Goal: Task Accomplishment & Management: Use online tool/utility

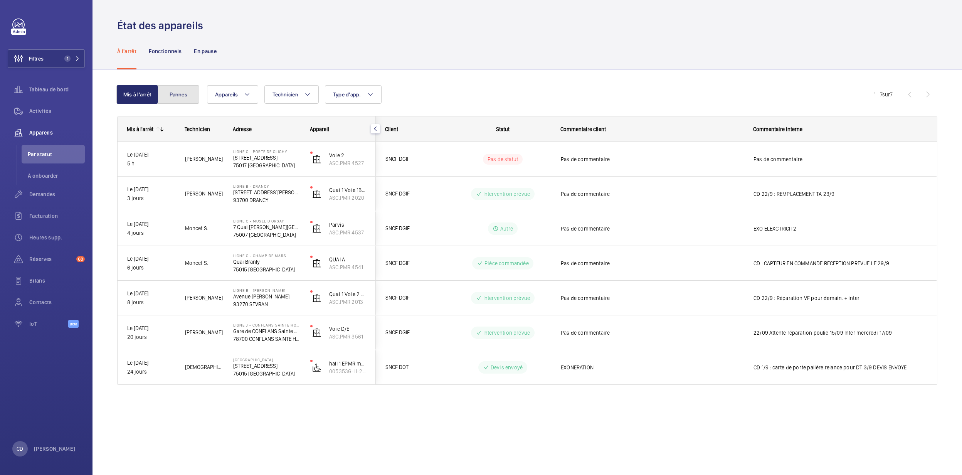
click at [177, 102] on button "Pannes" at bounding box center [179, 94] width 42 height 19
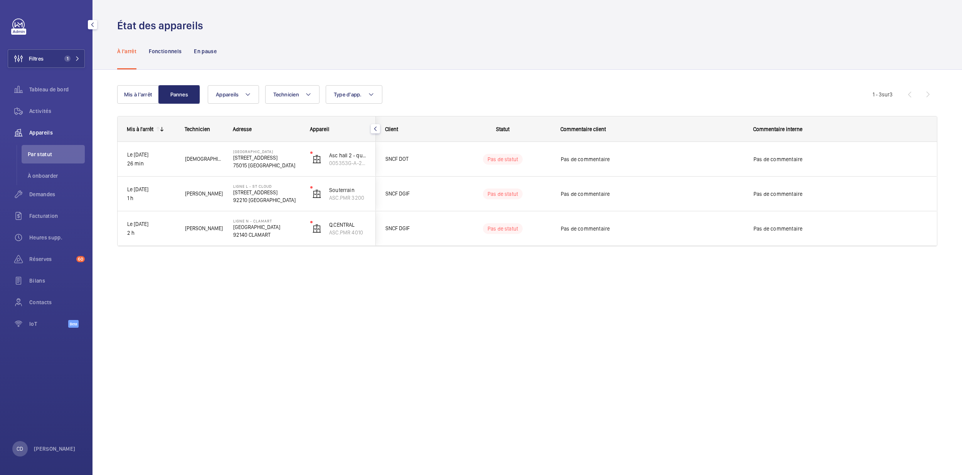
drag, startPoint x: 46, startPoint y: 116, endPoint x: 92, endPoint y: 126, distance: 46.7
click at [46, 116] on div "Activités" at bounding box center [46, 111] width 77 height 19
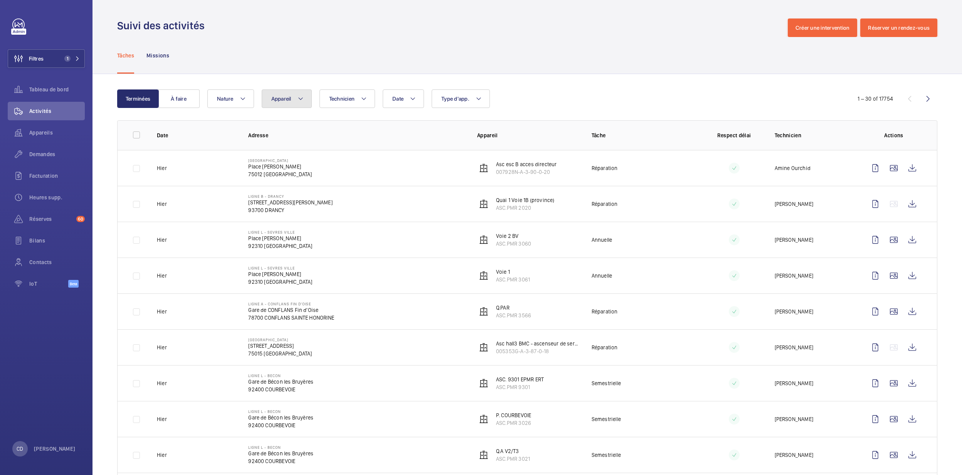
click at [307, 105] on button "Appareil" at bounding box center [287, 98] width 50 height 19
type input "ASC.PMR 4071"
click at [318, 173] on span "Voies F/G, ASC.PMR 4071" at bounding box center [342, 170] width 89 height 8
click at [286, 173] on input "Voies F/G, ASC.PMR 4071" at bounding box center [278, 169] width 15 height 15
checkbox input "true"
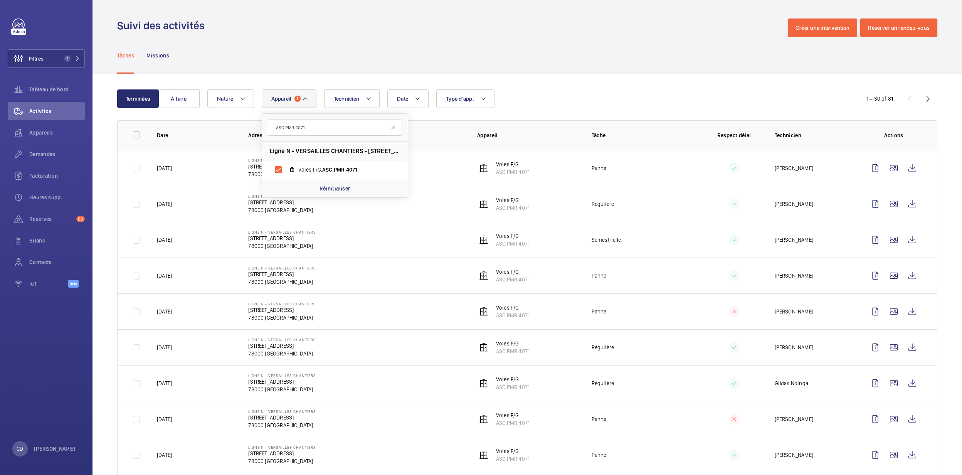
click at [633, 281] on td at bounding box center [728, 275] width 69 height 36
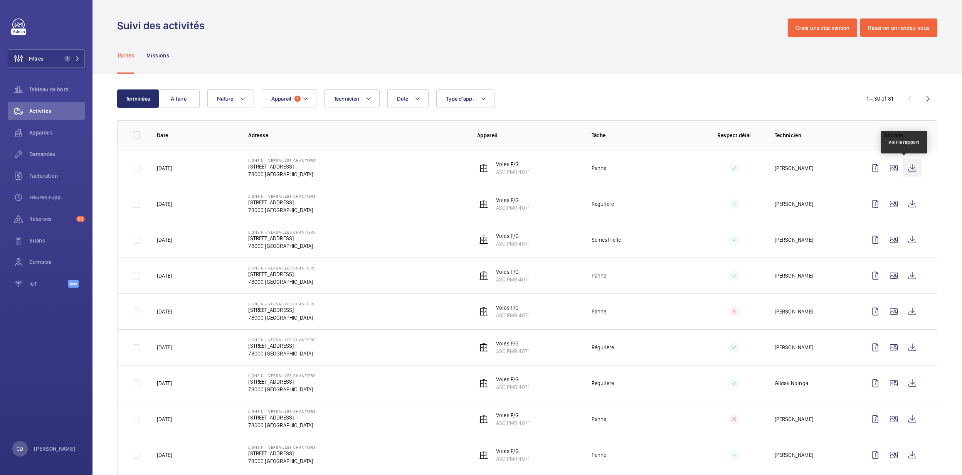
click at [633, 170] on wm-front-icon-button at bounding box center [912, 168] width 19 height 19
click at [298, 103] on button "Appareil 1" at bounding box center [289, 98] width 55 height 19
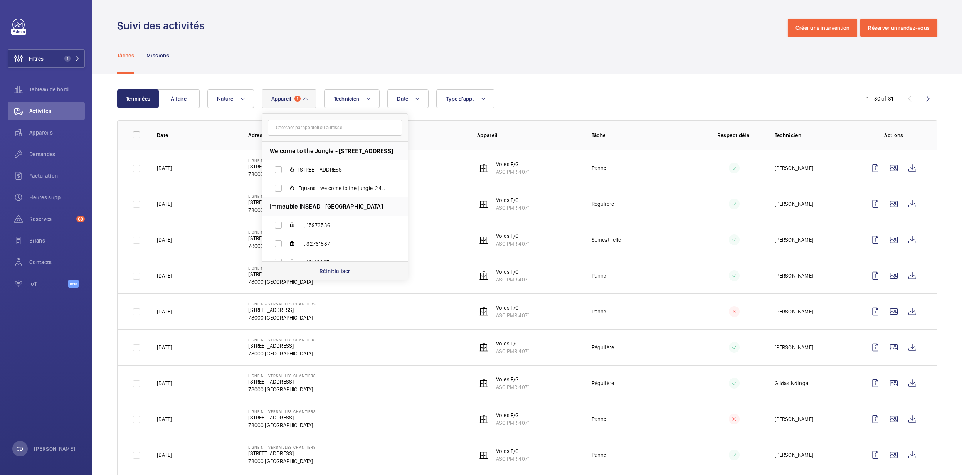
click at [313, 266] on div "Réinitialiser" at bounding box center [335, 270] width 146 height 19
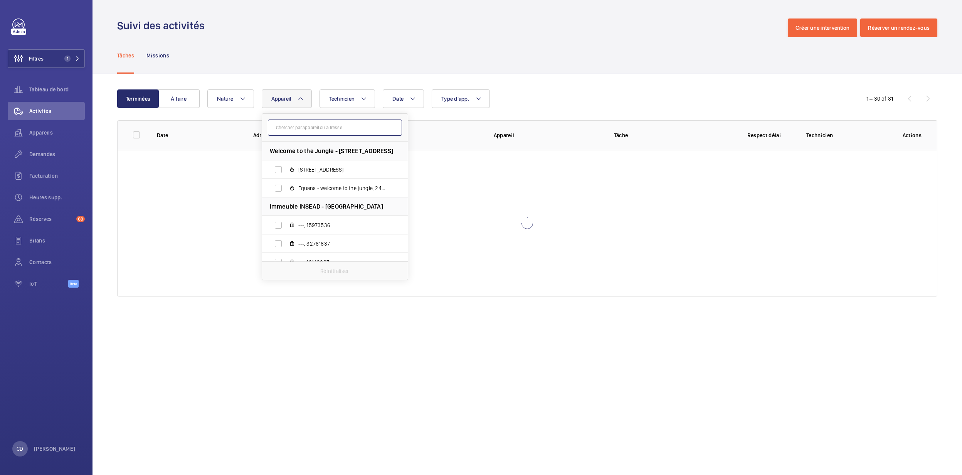
click at [307, 128] on input "text" at bounding box center [335, 127] width 134 height 16
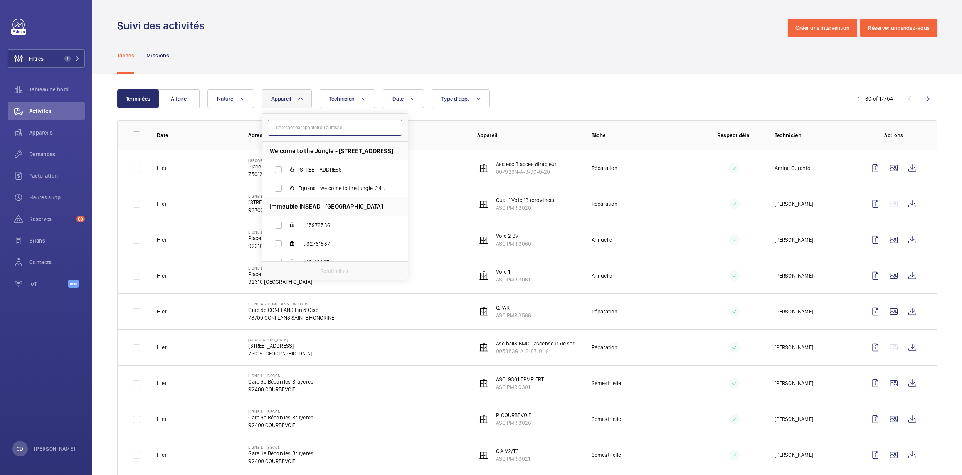
paste input "ASC.PMR 3059"
click at [307, 130] on input "ASC.PMR 3059" at bounding box center [335, 127] width 134 height 16
type input "ASC.PMR 3059"
click at [338, 157] on li "Ligne [GEOGRAPHIC_DATA] - [STREET_ADDRESS]" at bounding box center [335, 151] width 146 height 19
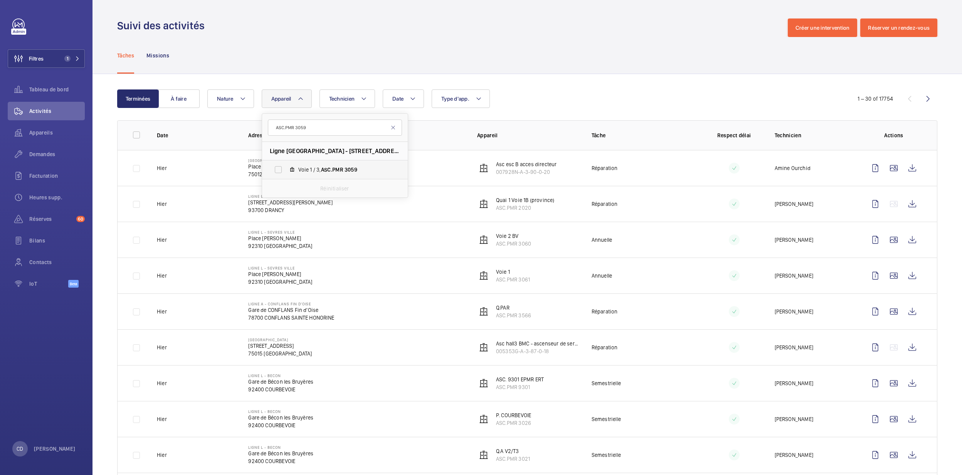
click at [338, 172] on span "ASC.PMR" at bounding box center [332, 170] width 22 height 6
click at [286, 172] on input "Voie 1 / 3, ASC.PMR 3059" at bounding box center [278, 169] width 15 height 15
checkbox input "true"
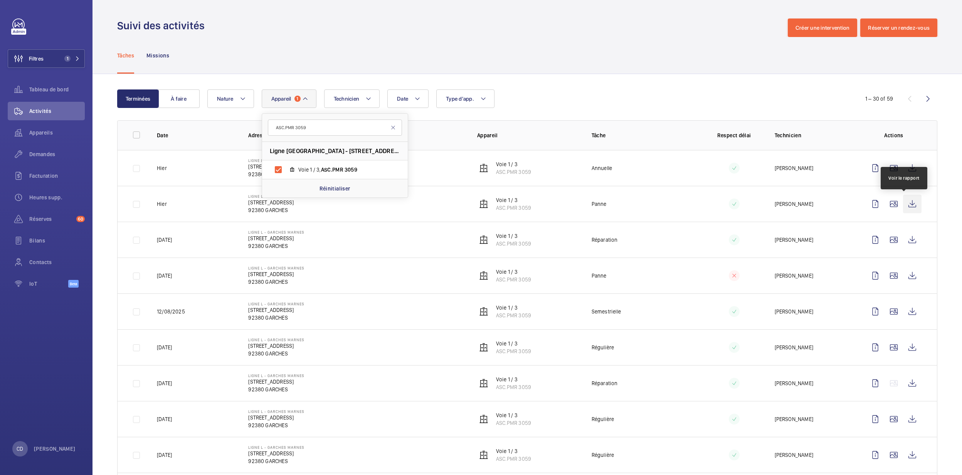
click at [633, 200] on wm-front-icon-button at bounding box center [912, 204] width 19 height 19
click at [350, 185] on p "Réinitialiser" at bounding box center [335, 189] width 31 height 8
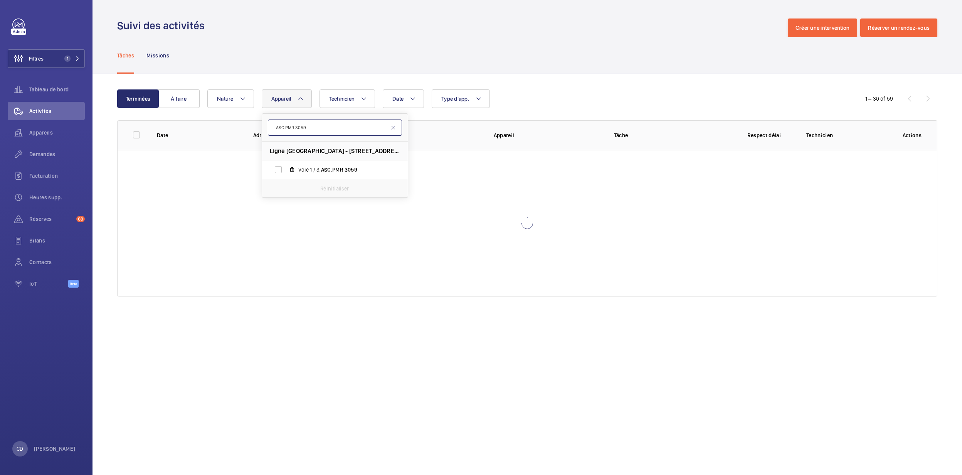
click at [332, 123] on input "ASC.PMR 3059" at bounding box center [335, 127] width 134 height 16
paste input "450"
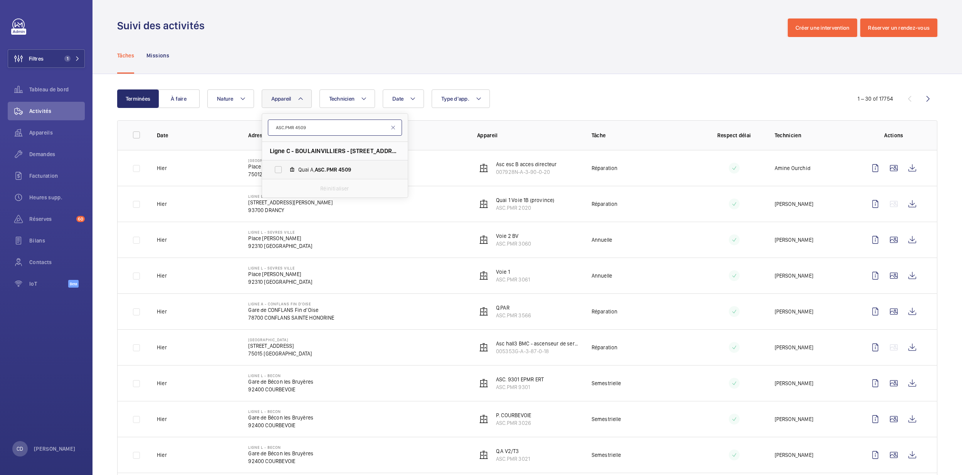
type input "ASC.PMR 4509"
click at [328, 168] on span "ASC.PMR" at bounding box center [326, 170] width 22 height 6
click at [286, 168] on input "Quai A, ASC.PMR 4509" at bounding box center [278, 169] width 15 height 15
checkbox input "true"
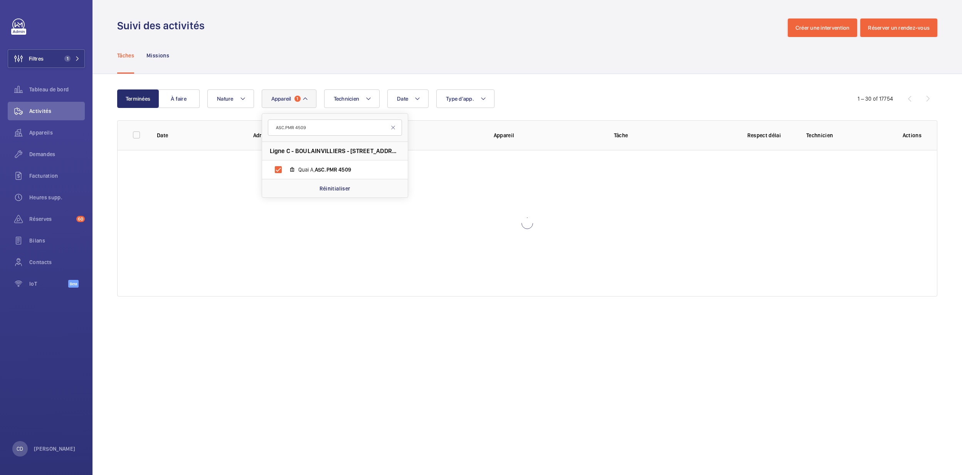
click at [502, 256] on div at bounding box center [528, 223] width 820 height 146
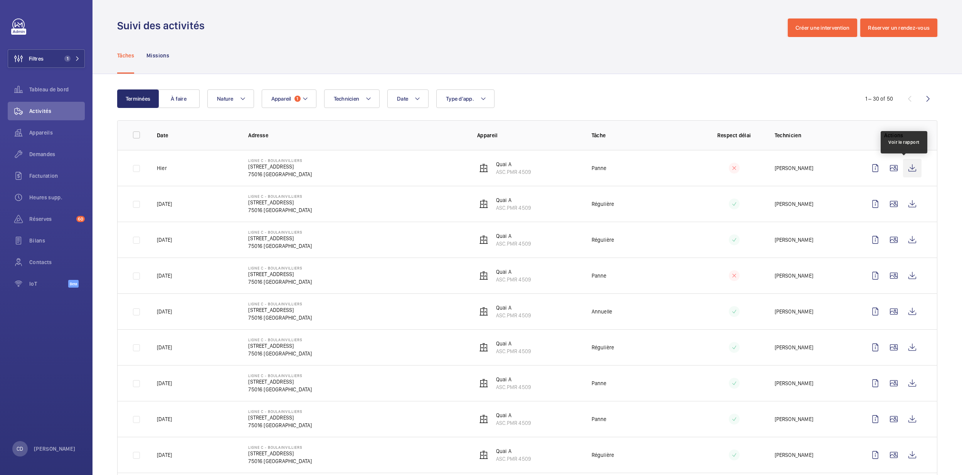
click at [633, 170] on wm-front-icon-button at bounding box center [912, 168] width 19 height 19
drag, startPoint x: 298, startPoint y: 100, endPoint x: 301, endPoint y: 109, distance: 9.5
click at [298, 100] on span "1" at bounding box center [298, 99] width 6 height 6
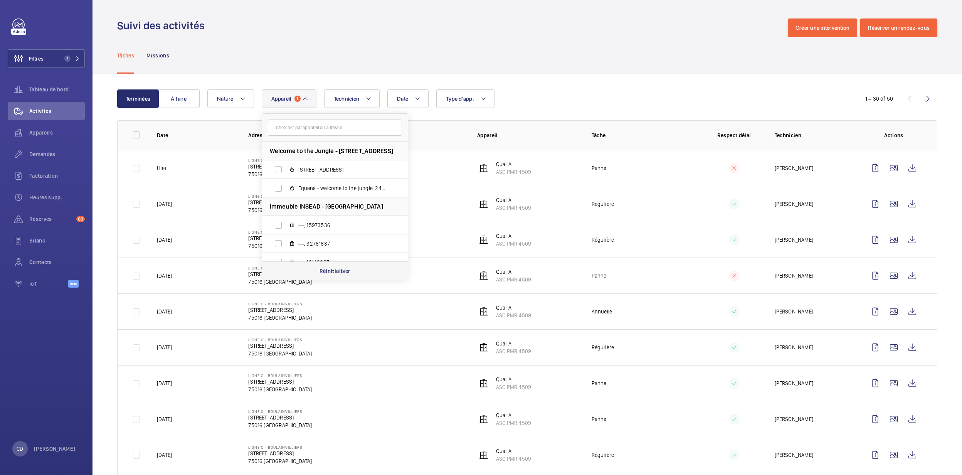
drag, startPoint x: 315, startPoint y: 269, endPoint x: 317, endPoint y: 264, distance: 5.2
click at [315, 269] on div "Réinitialiser" at bounding box center [335, 270] width 146 height 19
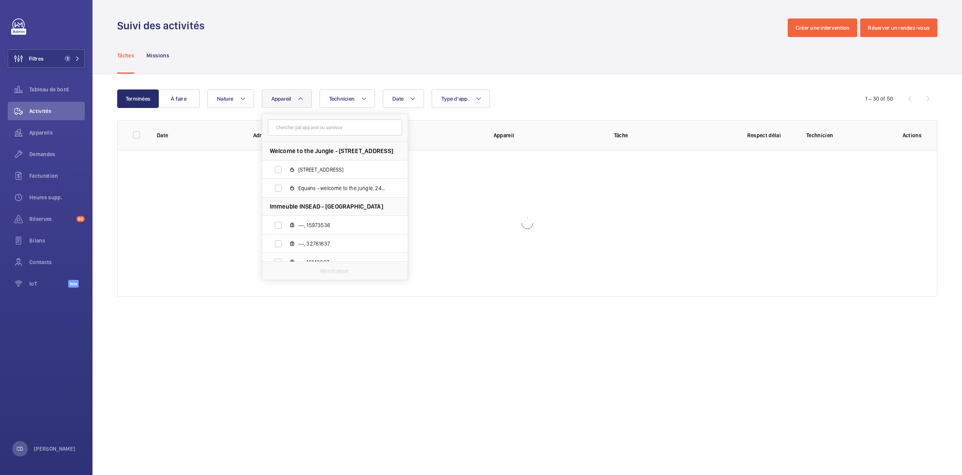
click at [323, 116] on form at bounding box center [335, 128] width 146 height 28
click at [322, 126] on input "text" at bounding box center [335, 127] width 134 height 16
paste input "ASC.PMR 3021"
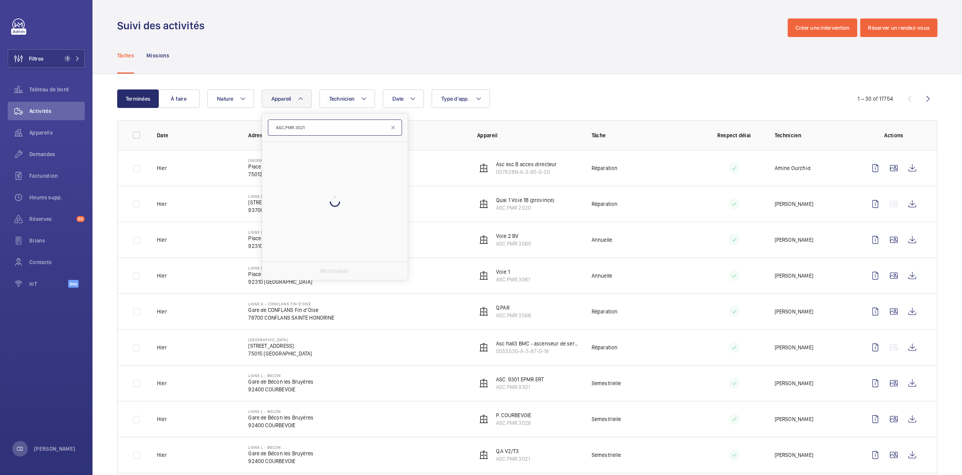
drag, startPoint x: 322, startPoint y: 126, endPoint x: 369, endPoint y: 144, distance: 49.5
click at [361, 139] on form "ASC.PMR 3021" at bounding box center [335, 128] width 146 height 28
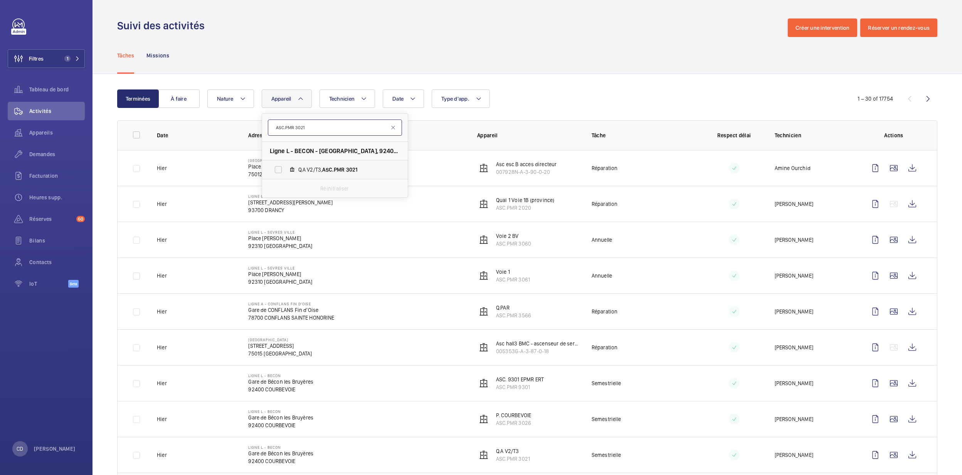
type input "ASC.PMR 3021"
click at [333, 171] on span "ASC.PMR" at bounding box center [333, 170] width 22 height 6
click at [286, 171] on input "Q.A V2/T3, ASC.PMR 3021" at bounding box center [278, 169] width 15 height 15
checkbox input "true"
click at [625, 187] on td "Régulière" at bounding box center [636, 204] width 114 height 36
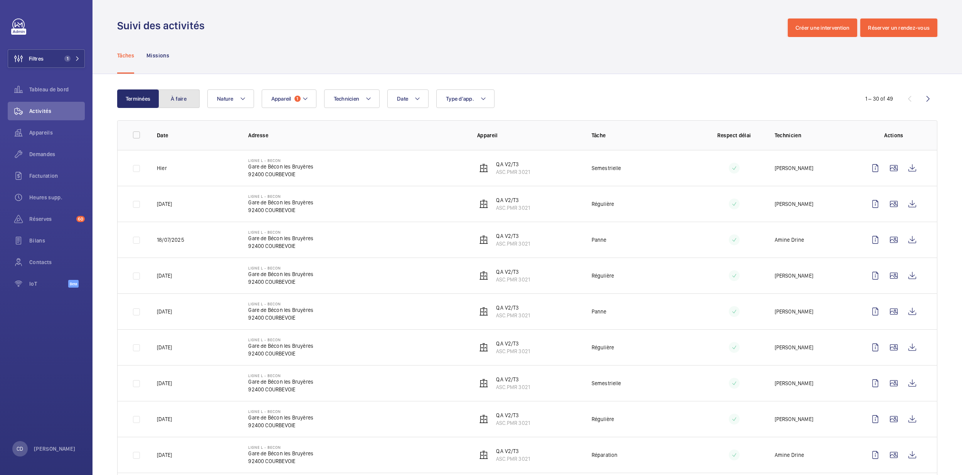
click at [174, 98] on button "À faire" at bounding box center [179, 98] width 42 height 19
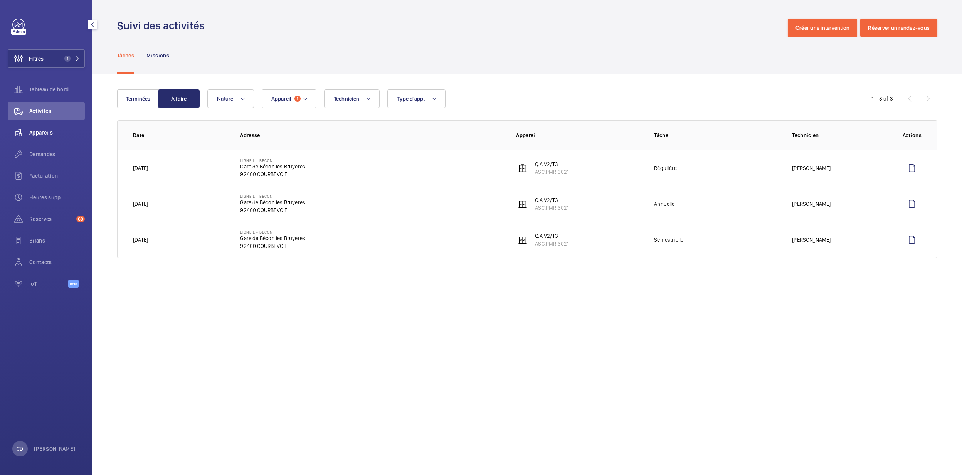
click at [45, 127] on div "Appareils" at bounding box center [46, 132] width 77 height 19
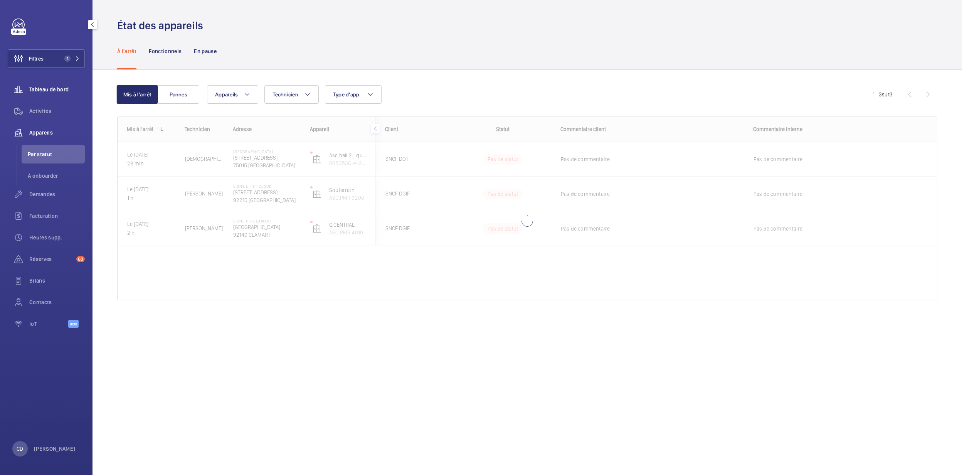
click at [31, 96] on div "Tableau de bord" at bounding box center [46, 89] width 77 height 19
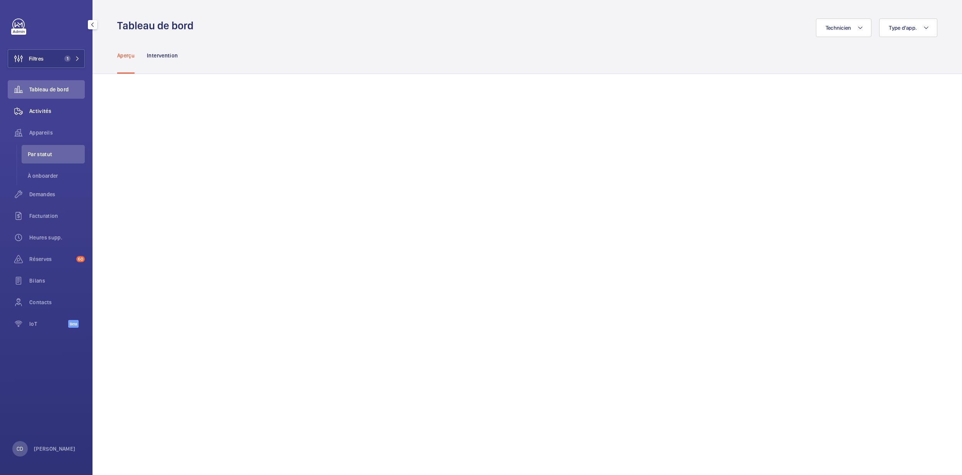
click at [34, 109] on span "Activités" at bounding box center [57, 111] width 56 height 8
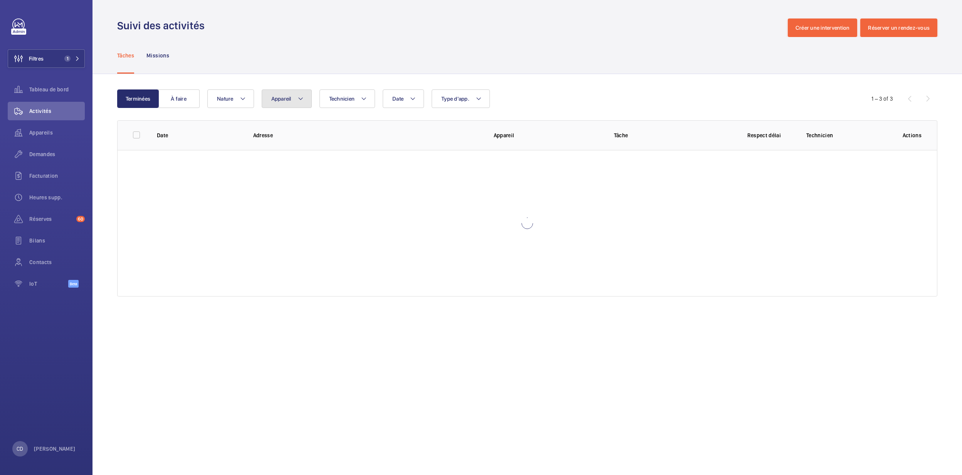
click at [285, 98] on span "Appareil" at bounding box center [281, 99] width 20 height 6
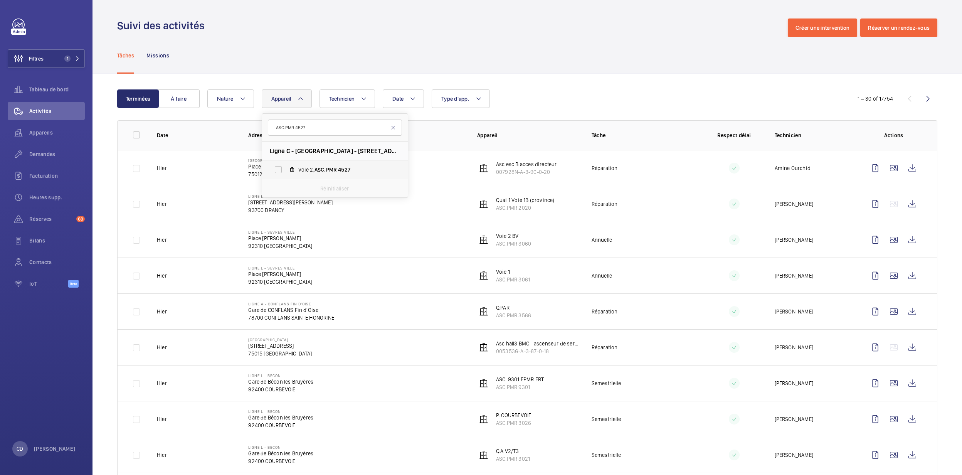
type input "ASC.PMR 4527"
click at [344, 163] on label "Voie 2, ASC.PMR 4527" at bounding box center [328, 169] width 133 height 19
click at [286, 163] on input "Voie 2, ASC.PMR 4527" at bounding box center [278, 169] width 15 height 15
checkbox input "true"
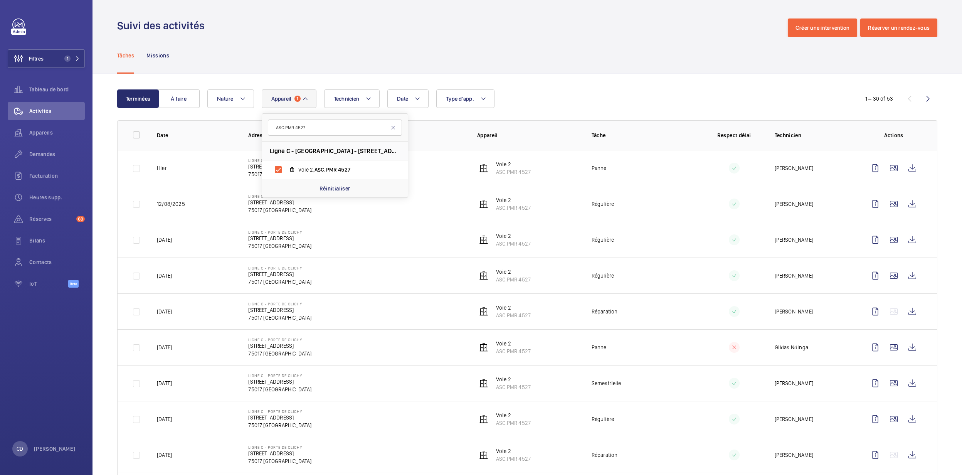
click at [633, 207] on td "Régulière" at bounding box center [636, 204] width 114 height 36
click at [633, 161] on td at bounding box center [895, 168] width 83 height 36
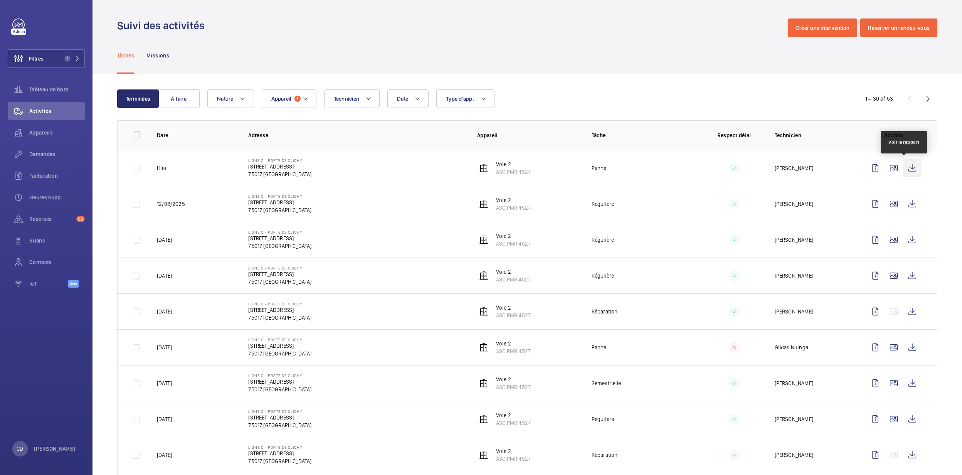
click at [633, 164] on wm-front-icon-button at bounding box center [912, 168] width 19 height 19
click at [296, 98] on span "1" at bounding box center [298, 99] width 6 height 6
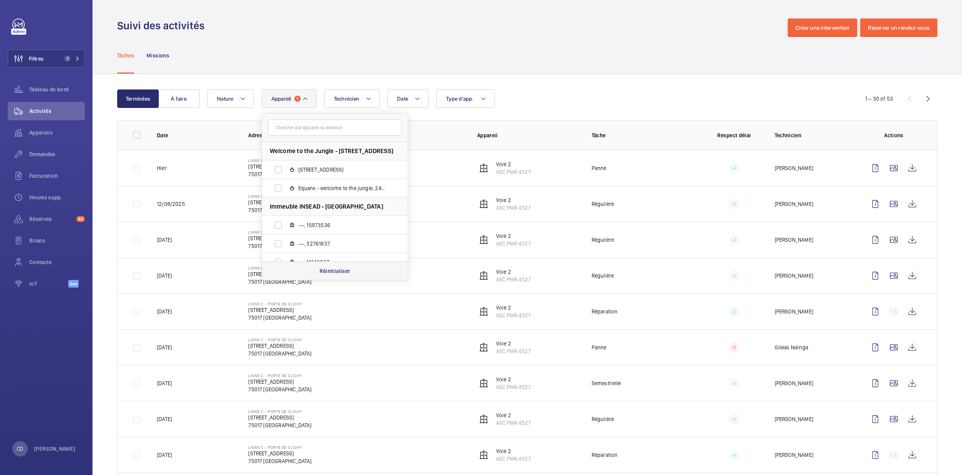
click at [346, 274] on p "Réinitialiser" at bounding box center [335, 271] width 31 height 8
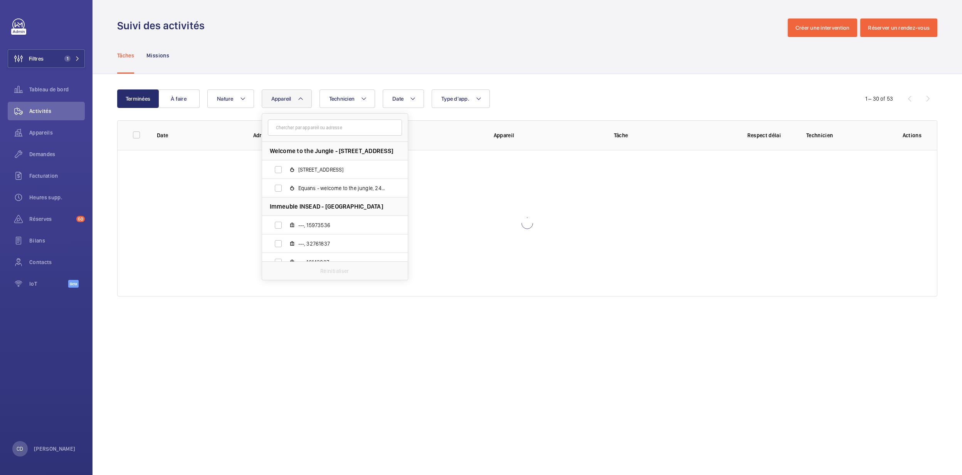
click at [350, 136] on form at bounding box center [335, 128] width 146 height 28
click at [352, 129] on input "text" at bounding box center [335, 127] width 134 height 16
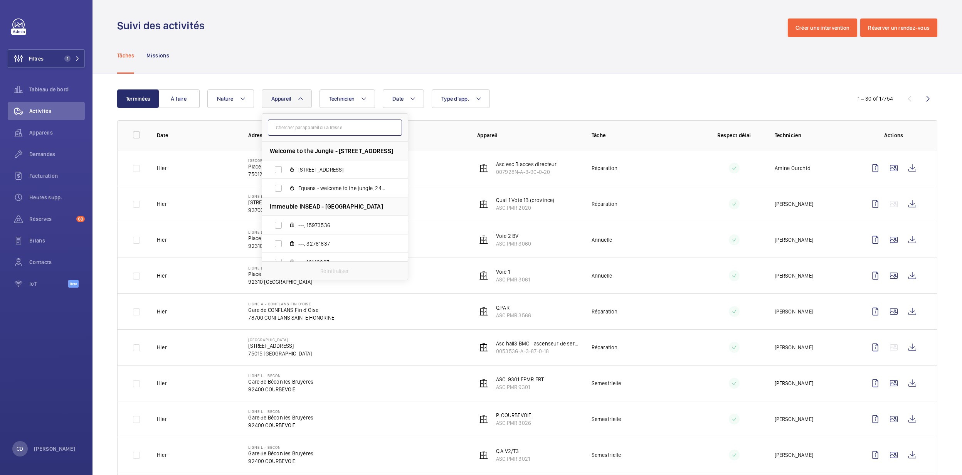
paste input "ASC.PMR 2502"
type input "ASC.PMR 2502"
click at [332, 179] on div "Réinitialiser" at bounding box center [335, 188] width 146 height 19
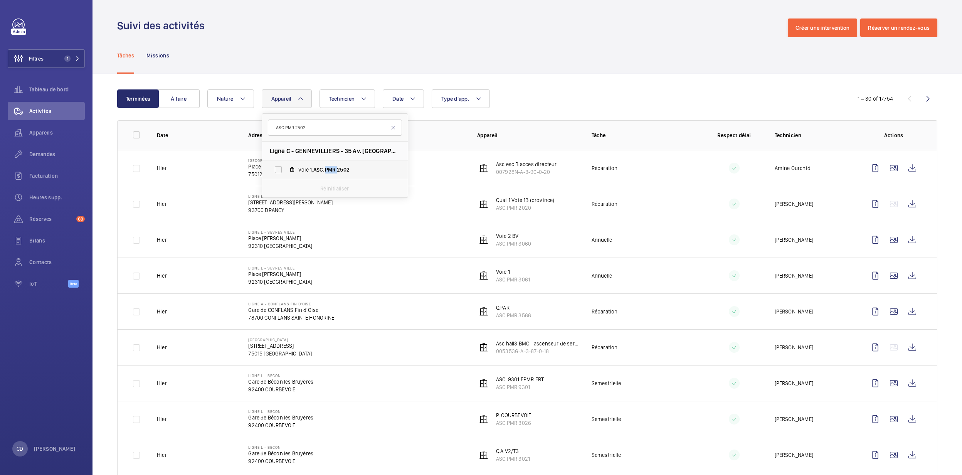
click at [332, 179] on label "Voie 1, ASC.PMR 2502" at bounding box center [328, 169] width 133 height 19
click at [286, 177] on input "Voie 1, ASC.PMR 2502" at bounding box center [278, 169] width 15 height 15
checkbox input "true"
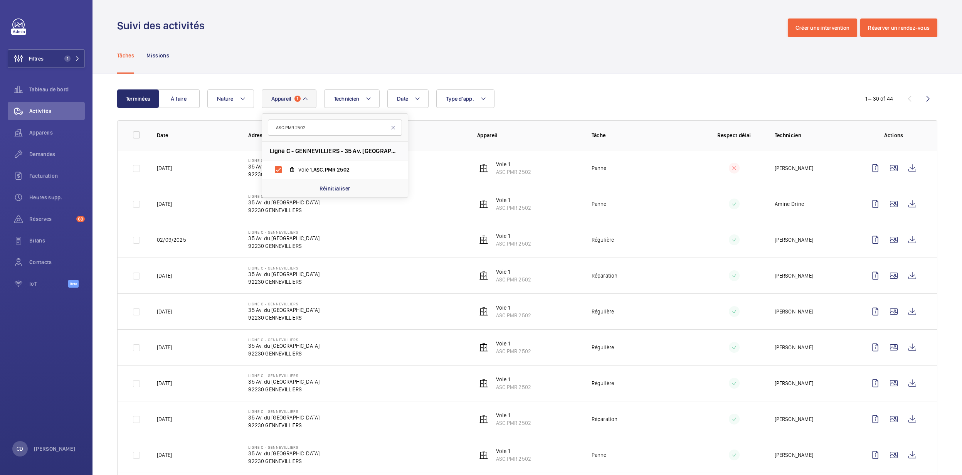
click at [408, 303] on td "Ligne C - GENNEVILLIERS [STREET_ADDRESS] du [GEOGRAPHIC_DATA] 92230 [GEOGRAPHIC…" at bounding box center [350, 311] width 229 height 36
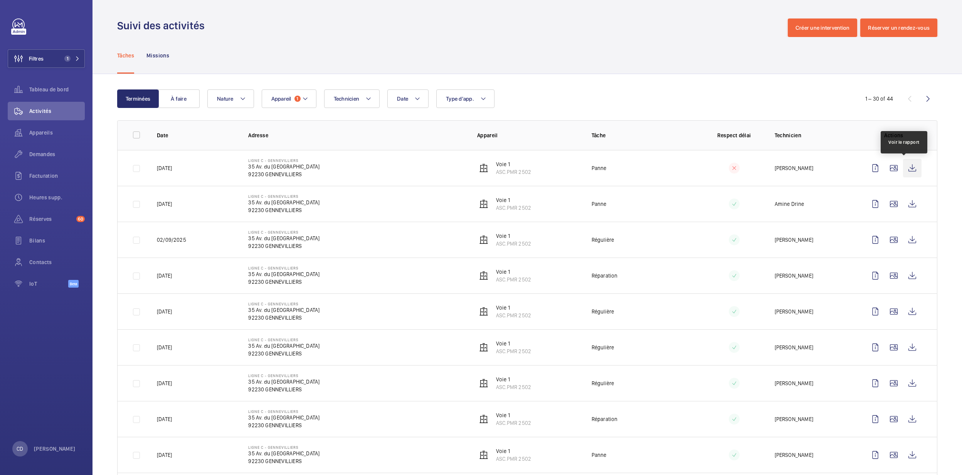
click at [633, 167] on wm-front-icon-button at bounding box center [912, 168] width 19 height 19
click at [286, 96] on span "Appareil" at bounding box center [281, 99] width 20 height 6
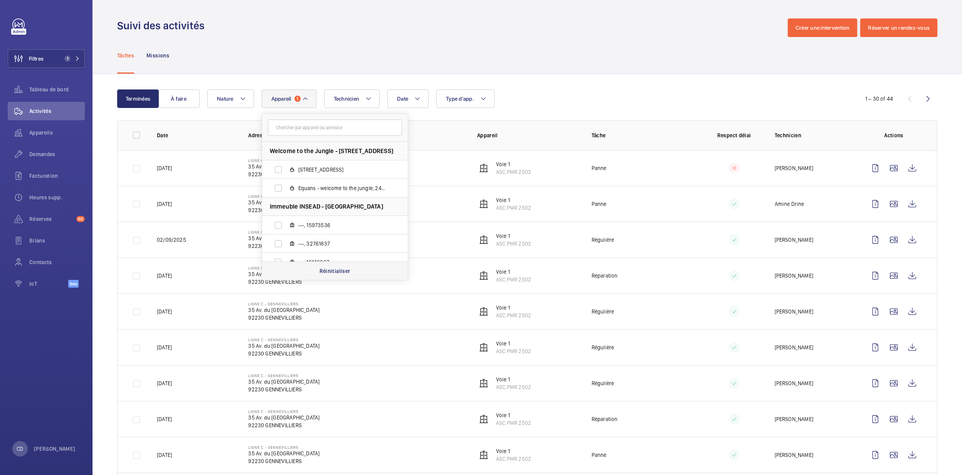
click at [358, 270] on div "Réinitialiser" at bounding box center [335, 270] width 146 height 19
click at [323, 123] on input "text" at bounding box center [335, 127] width 134 height 16
paste input "ASC.PMR 2502"
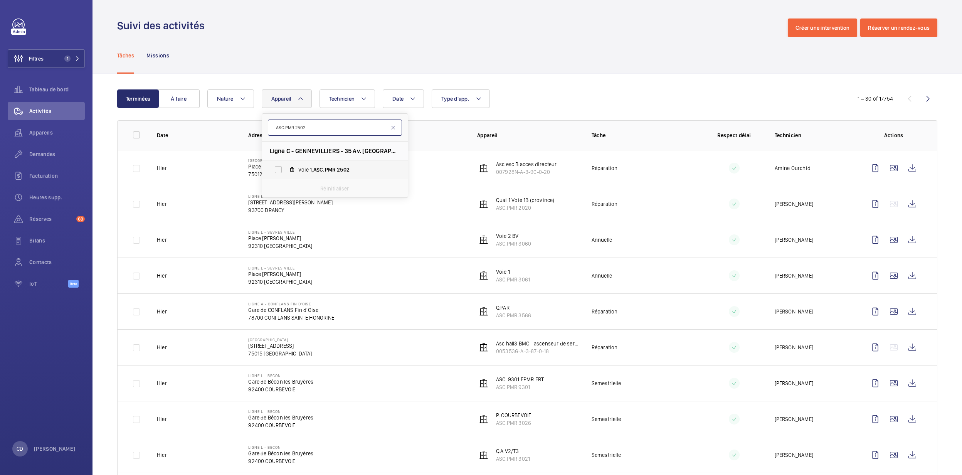
type input "ASC.PMR 2502"
click at [355, 172] on span "Voie 1, ASC.PMR 2502" at bounding box center [342, 170] width 89 height 8
click at [286, 172] on input "Voie 1, ASC.PMR 2502" at bounding box center [278, 169] width 15 height 15
checkbox input "true"
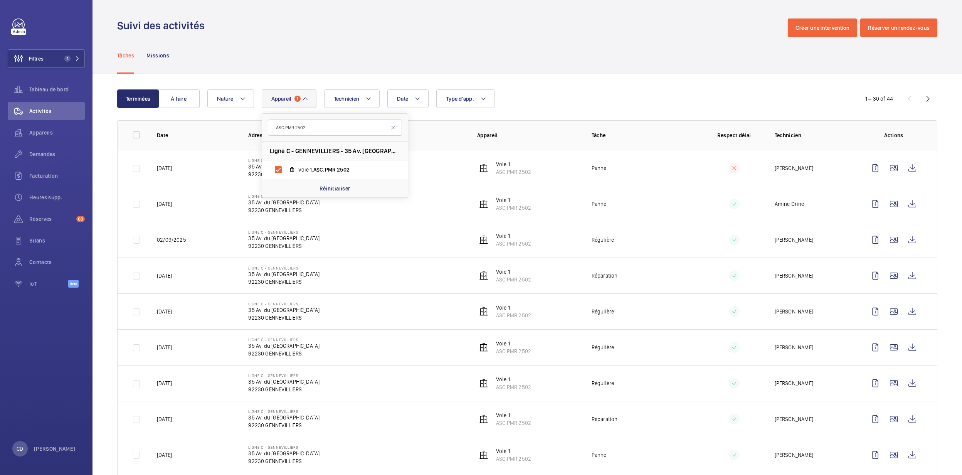
click at [214, 190] on td "[DATE]" at bounding box center [190, 204] width 91 height 36
click at [44, 126] on div "Appareils" at bounding box center [46, 132] width 77 height 19
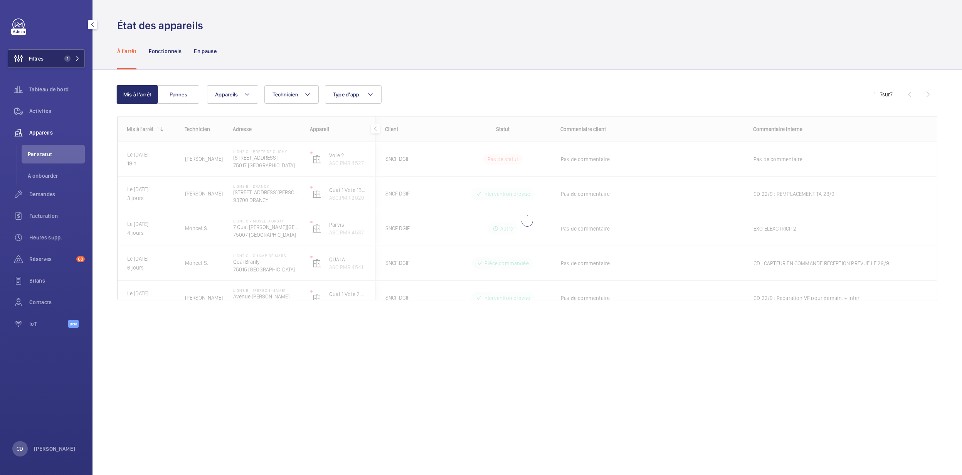
click at [62, 59] on span "1" at bounding box center [65, 59] width 9 height 6
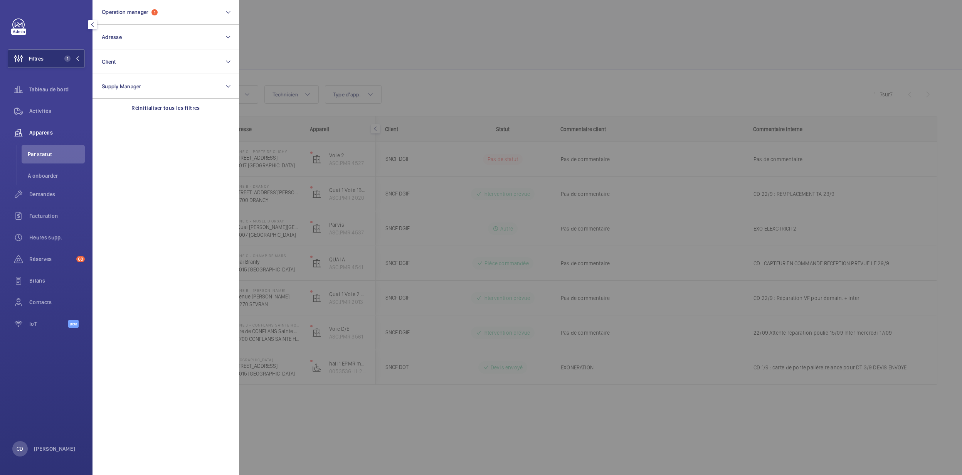
click at [409, 233] on div at bounding box center [720, 237] width 962 height 475
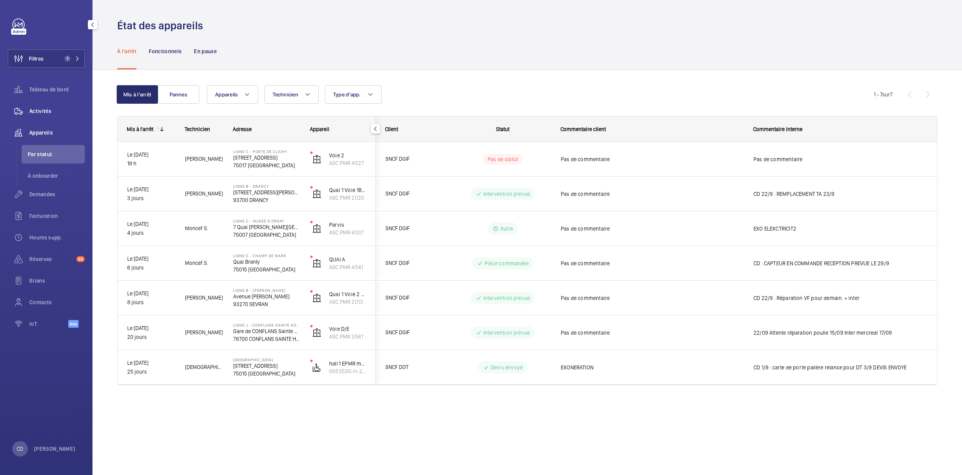
click at [52, 113] on span "Activités" at bounding box center [57, 111] width 56 height 8
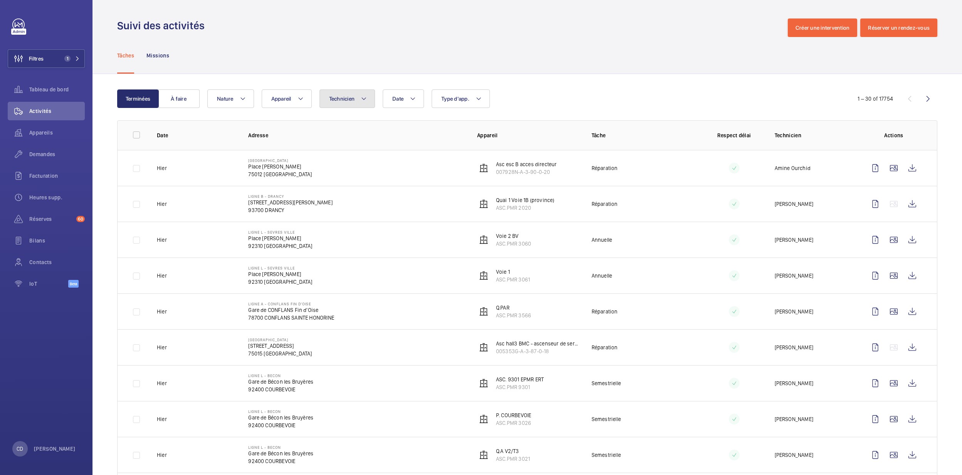
click at [362, 103] on mat-icon at bounding box center [364, 98] width 6 height 9
type input "[PERSON_NAME]"
click at [416, 158] on label "[PERSON_NAME]" at bounding box center [387, 151] width 134 height 19
click at [339, 158] on input "[PERSON_NAME]" at bounding box center [330, 150] width 15 height 15
checkbox input "true"
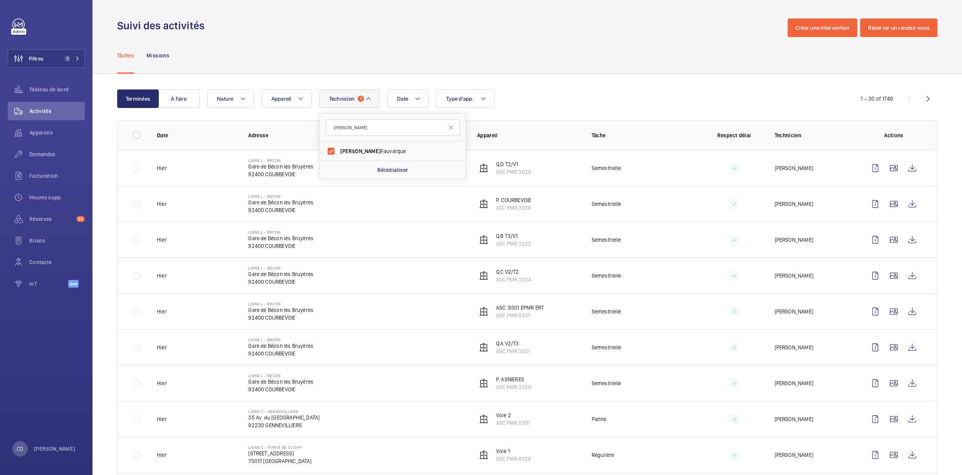
click at [458, 266] on td "Ligne L - BECON Gare de Bécon les Bruyères 92400 COURBEVOIE" at bounding box center [350, 275] width 229 height 36
click at [352, 93] on button "Technicien 1" at bounding box center [350, 98] width 61 height 19
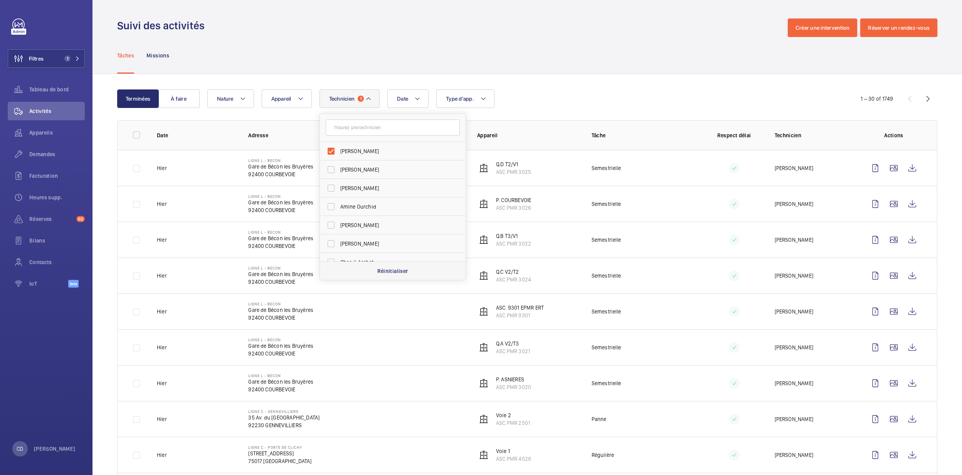
click at [387, 267] on div "Réinitialiser" at bounding box center [393, 270] width 146 height 19
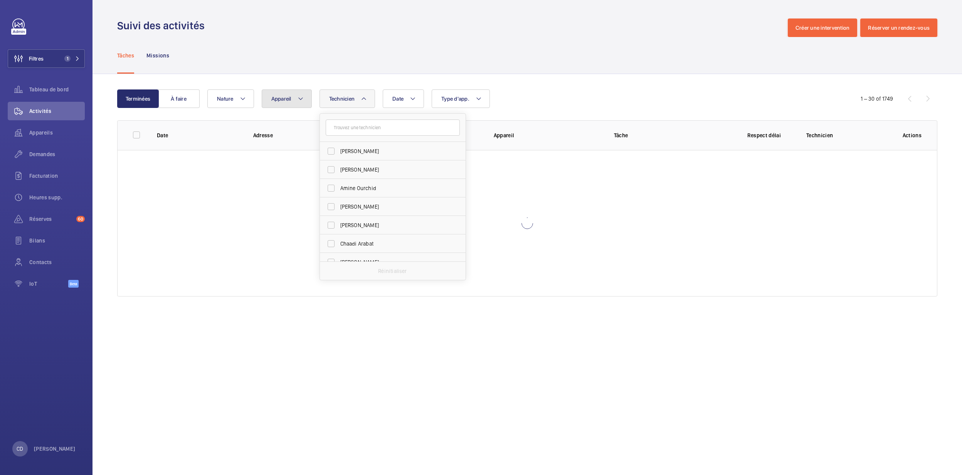
click at [284, 91] on button "Appareil" at bounding box center [287, 98] width 50 height 19
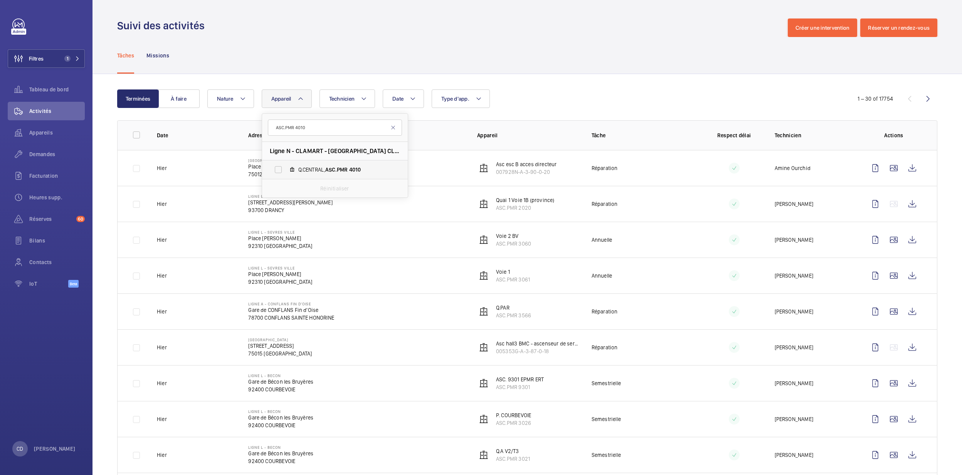
type input "ASC.PMR 4010"
click at [333, 163] on label "Q.CENTRAL, ASC.PMR 4010" at bounding box center [328, 169] width 133 height 19
click at [286, 163] on input "Q.CENTRAL, ASC.PMR 4010" at bounding box center [278, 169] width 15 height 15
checkbox input "true"
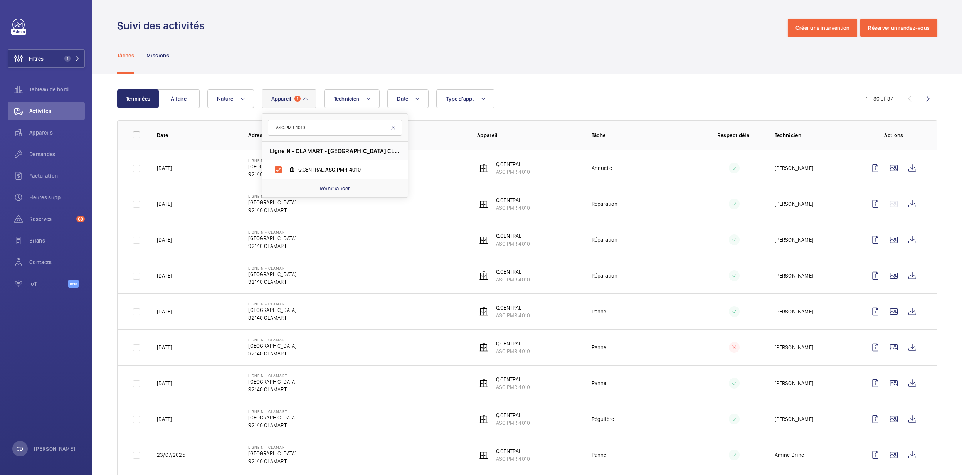
click at [579, 286] on td "Réparation" at bounding box center [636, 275] width 114 height 36
click at [44, 146] on div "Demandes" at bounding box center [46, 154] width 77 height 19
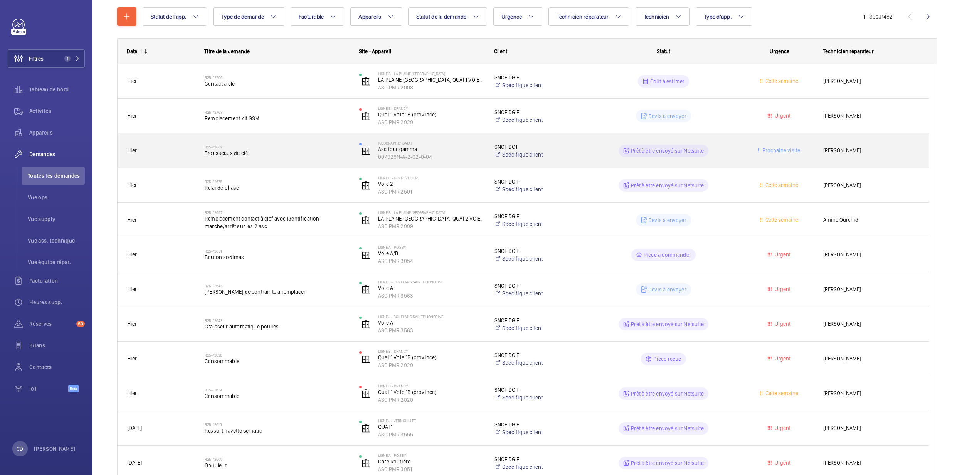
scroll to position [154, 0]
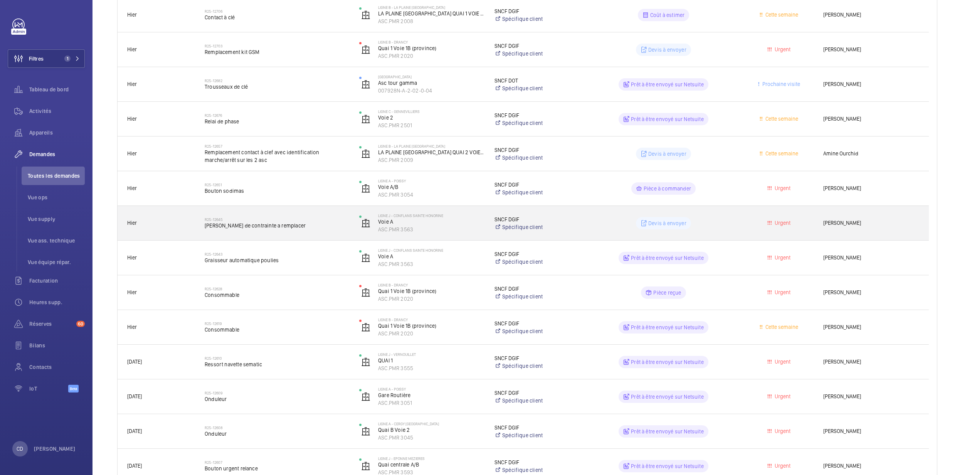
click at [290, 232] on div "R25-12645 [PERSON_NAME] de contrainte a remplacer" at bounding box center [277, 223] width 145 height 22
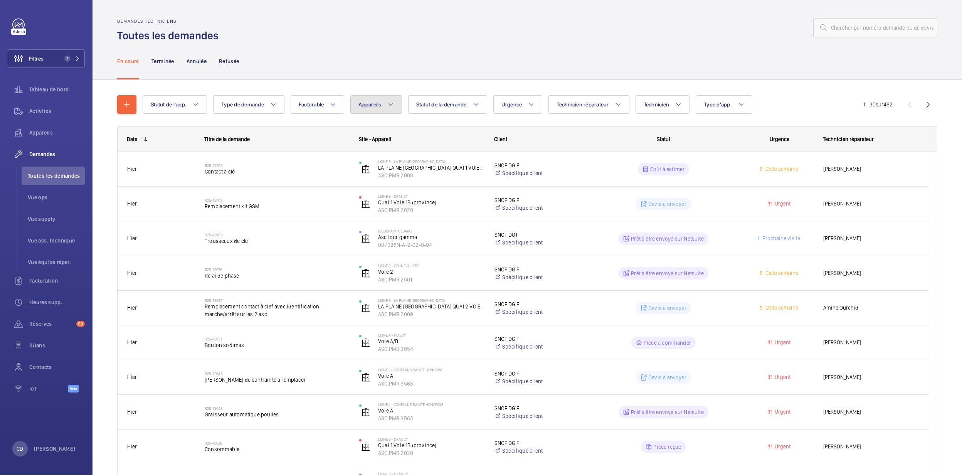
click at [379, 113] on button "Appareils" at bounding box center [375, 104] width 51 height 19
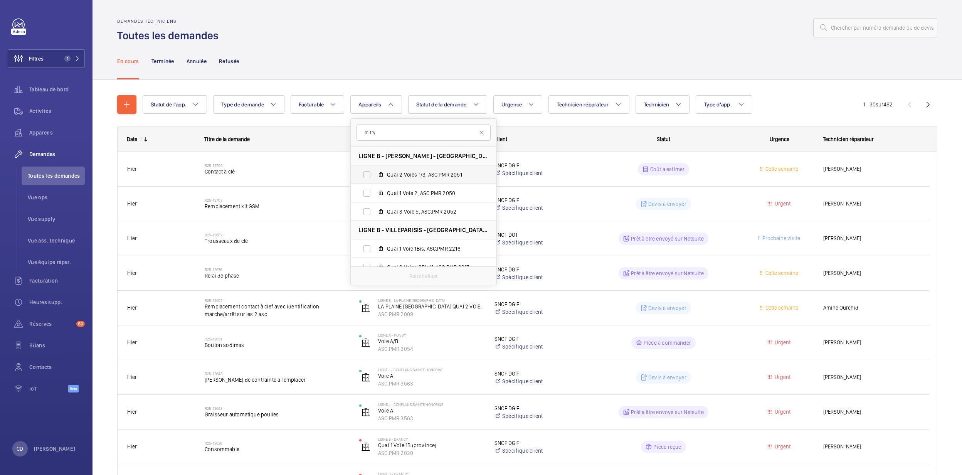
type input "mitry"
click at [463, 173] on span "Quai 2 Voies 1/3, ASC.PMR 2051" at bounding box center [431, 175] width 89 height 8
click at [375, 173] on input "Quai 2 Voies 1/3, ASC.PMR 2051" at bounding box center [366, 174] width 15 height 15
checkbox input "true"
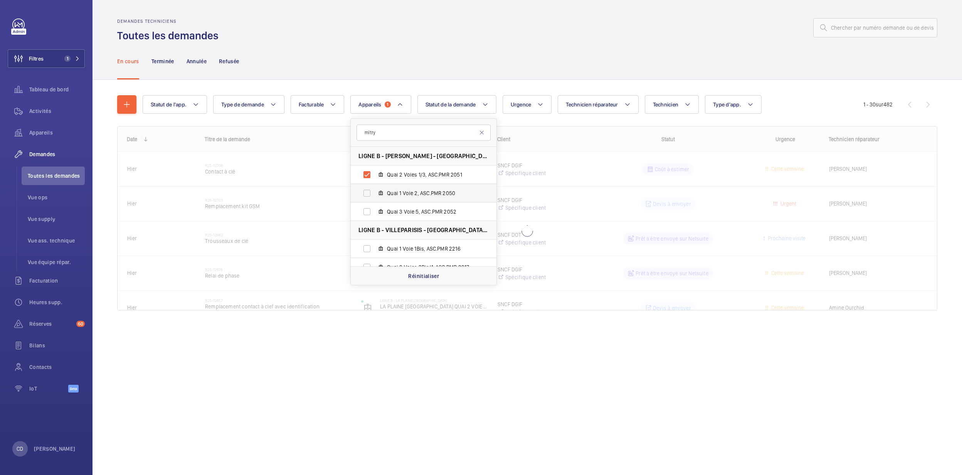
click at [453, 184] on label "Quai 1 Voie 2, ASC.PMR 2050" at bounding box center [417, 193] width 133 height 19
click at [375, 185] on input "Quai 1 Voie 2, ASC.PMR 2050" at bounding box center [366, 192] width 15 height 15
checkbox input "true"
click at [450, 210] on span "Quai 3 Voie 5, ASC.PMR 2052" at bounding box center [431, 212] width 89 height 8
click at [375, 210] on input "Quai 3 Voie 5, ASC.PMR 2052" at bounding box center [366, 211] width 15 height 15
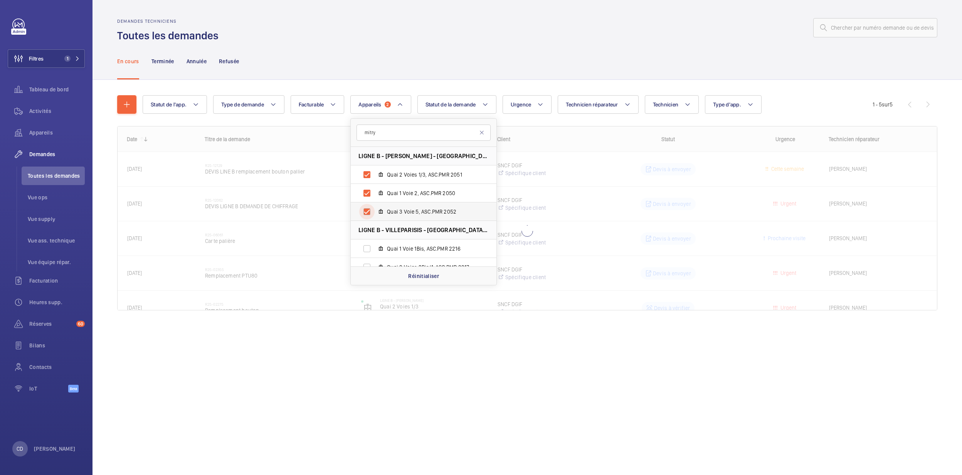
checkbox input "true"
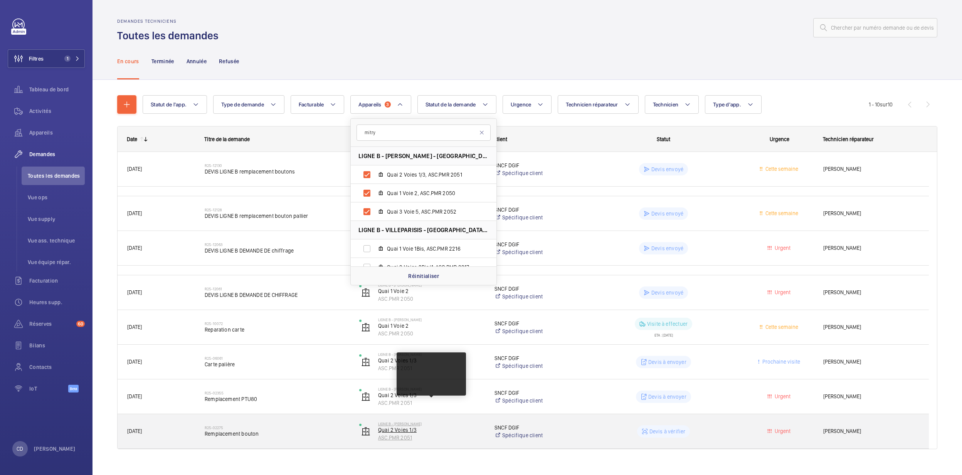
click at [443, 331] on div "LIGNE B - [PERSON_NAME] Quai 2 Voies 1/3 ASC.PMR 2051" at bounding box center [417, 397] width 135 height 32
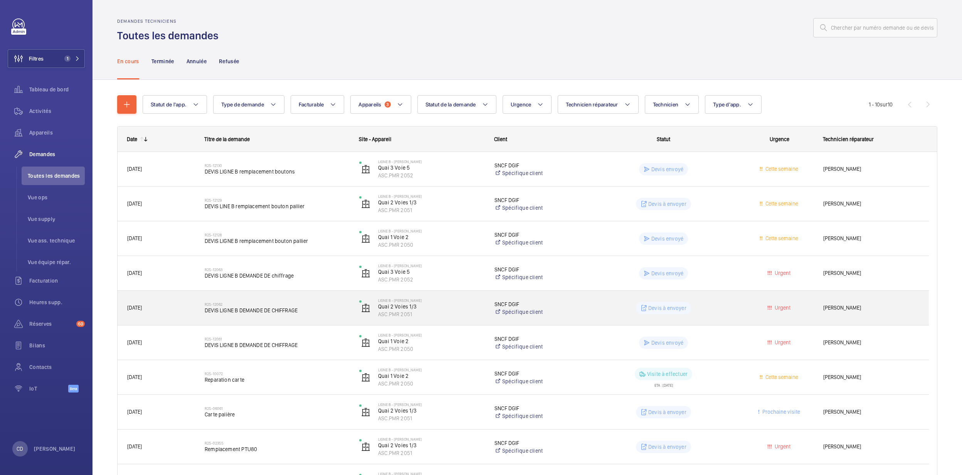
scroll to position [51, 0]
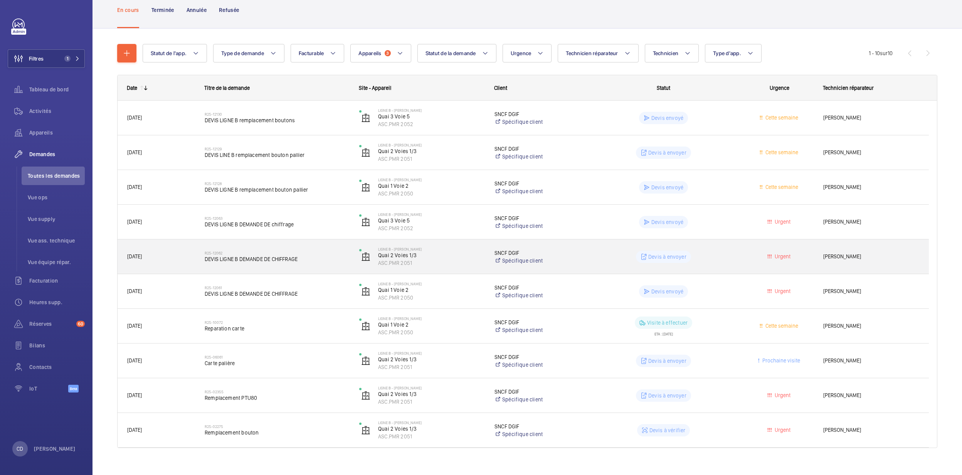
click at [454, 267] on div "LIGNE B - [PERSON_NAME] Quai 2 Voies 1/3 ASC.PMR 2051" at bounding box center [417, 257] width 135 height 32
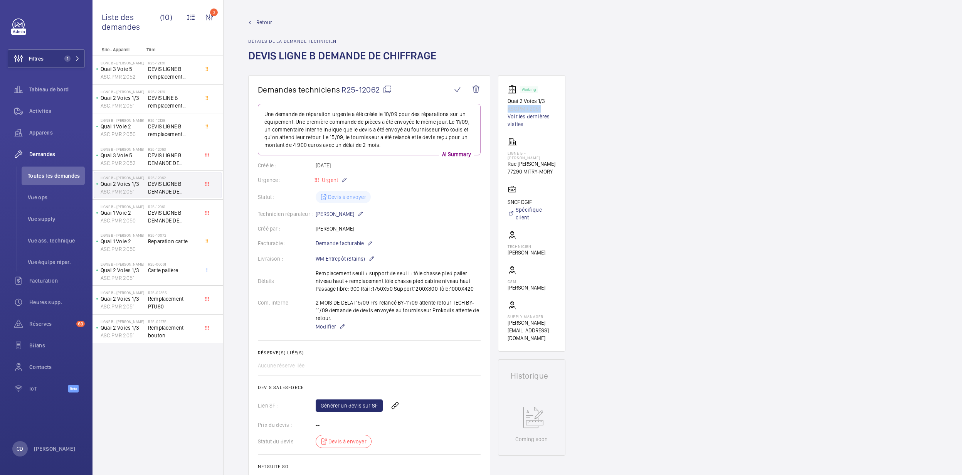
drag, startPoint x: 540, startPoint y: 110, endPoint x: 498, endPoint y: 106, distance: 42.2
click at [498, 106] on wm-front-card "Working Quai 2 Voies 1/3 ASC.PMR 2051 Voir les dernières visites LIGNE B - [PER…" at bounding box center [531, 213] width 67 height 276
copy p "ASC.PMR 2051"
click at [33, 198] on span "Vue ops" at bounding box center [56, 198] width 57 height 8
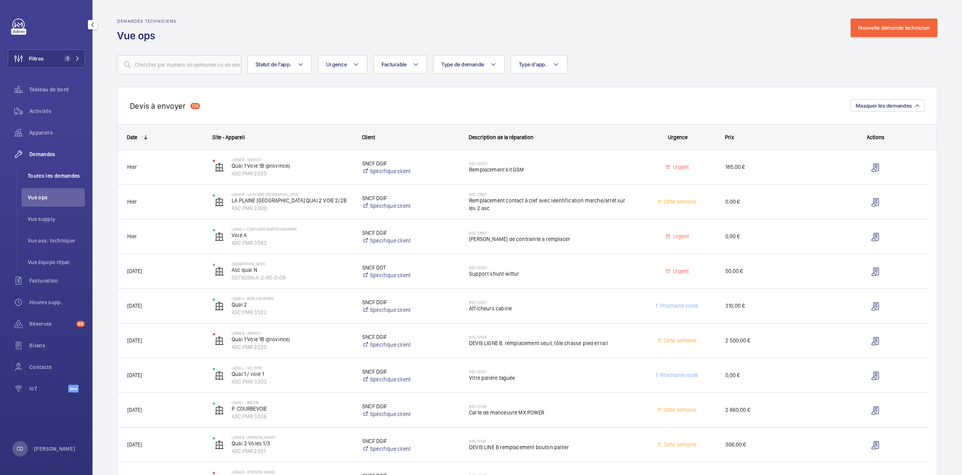
click at [52, 169] on li "Toutes les demandes" at bounding box center [53, 176] width 63 height 19
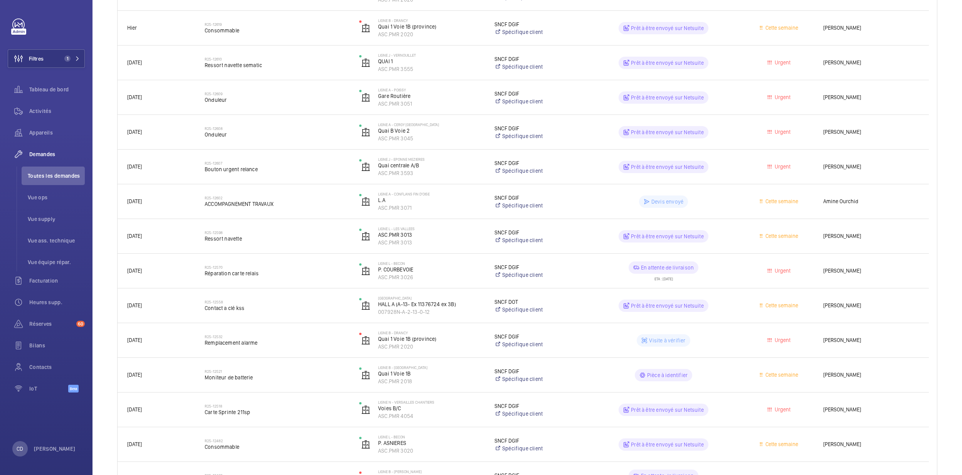
scroll to position [463, 0]
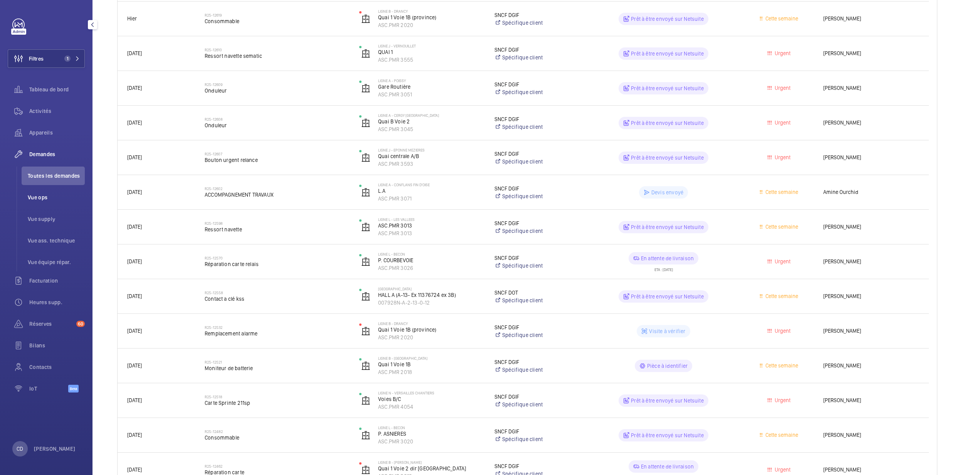
click at [39, 194] on span "Vue ops" at bounding box center [56, 198] width 57 height 8
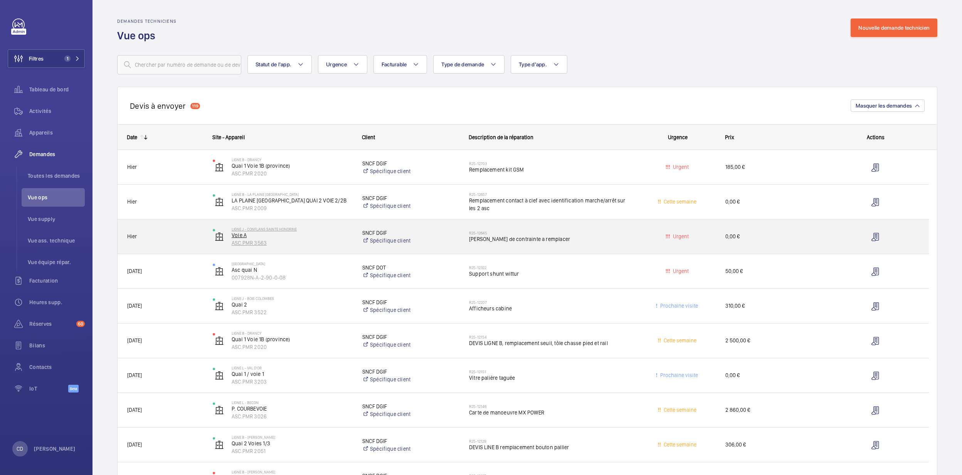
click at [296, 236] on p "Voie A" at bounding box center [292, 235] width 121 height 8
click at [577, 238] on span "[PERSON_NAME] de contrainte a remplacer" at bounding box center [549, 239] width 161 height 8
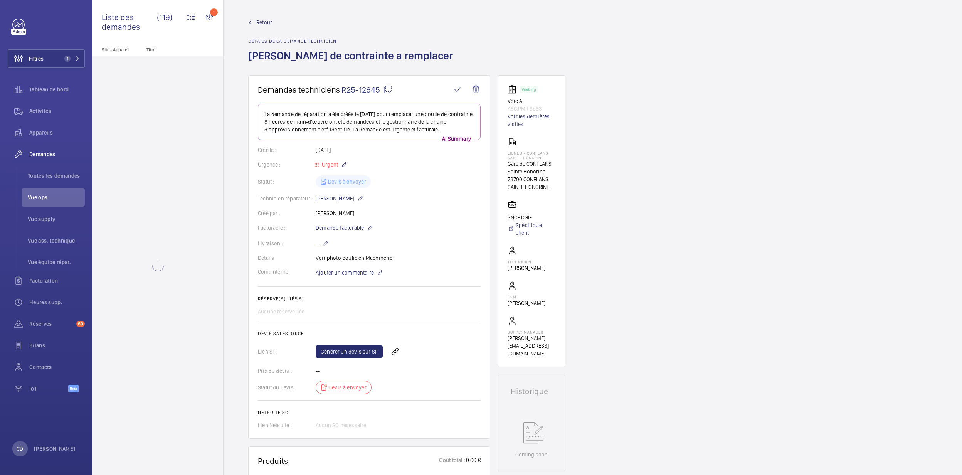
click at [386, 93] on mat-icon at bounding box center [387, 89] width 9 height 9
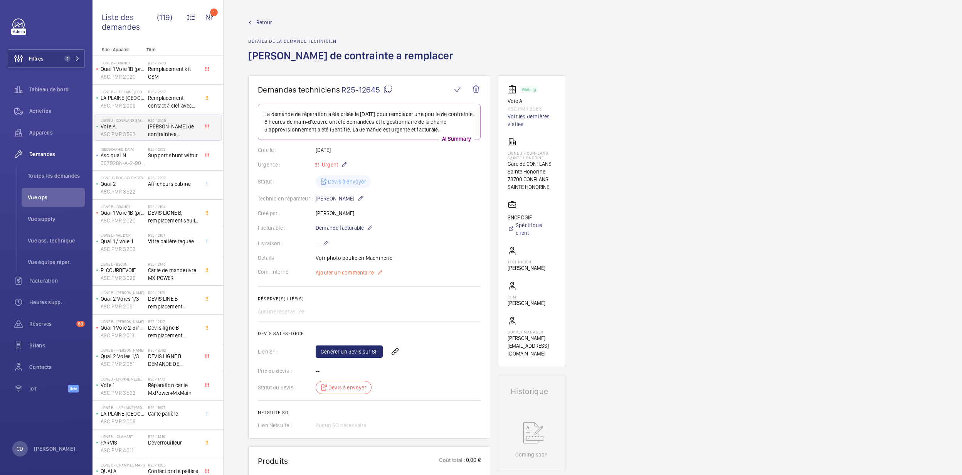
click at [379, 273] on mat-icon at bounding box center [380, 272] width 6 height 9
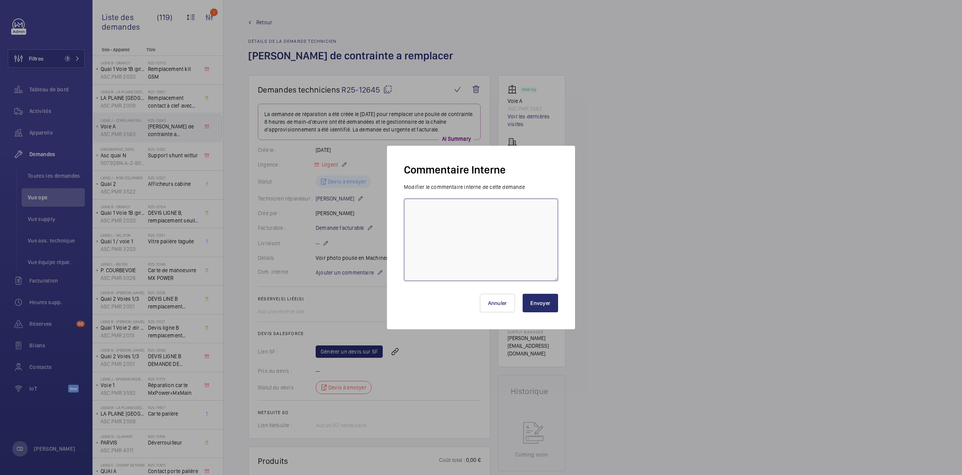
click at [437, 237] on textarea at bounding box center [481, 240] width 154 height 82
type textarea "CD 24/9 demande envoyée technicien"
click at [551, 303] on button "Envoyer" at bounding box center [540, 303] width 35 height 19
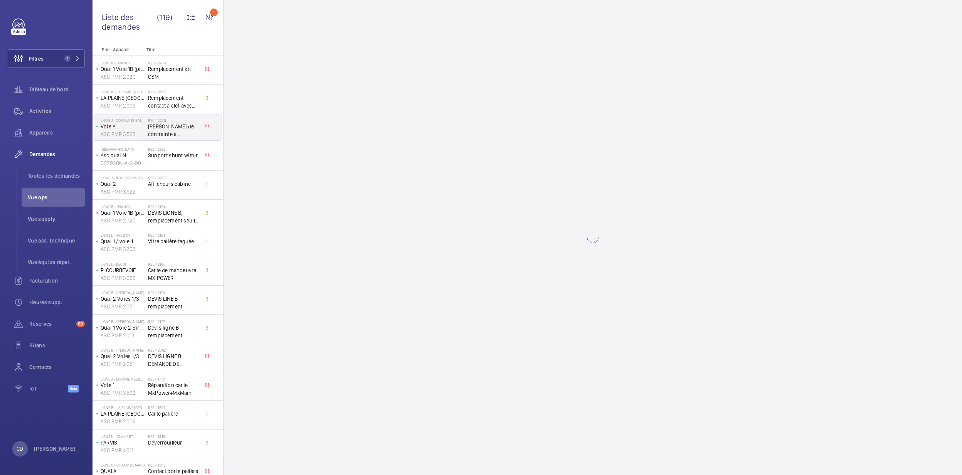
click at [167, 159] on span "Support shunt wittur" at bounding box center [173, 155] width 51 height 8
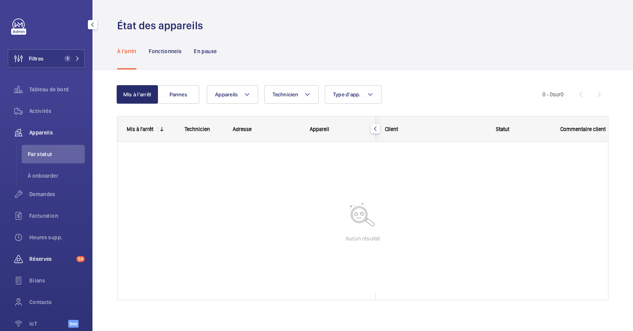
click at [56, 256] on span "Réserves" at bounding box center [51, 259] width 44 height 8
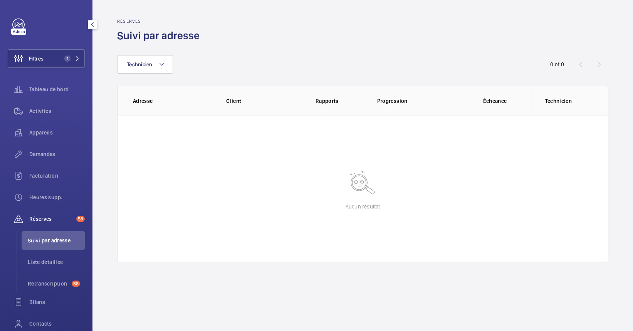
click at [74, 220] on span "58" at bounding box center [79, 219] width 12 height 6
click at [46, 284] on span "Retranscription" at bounding box center [48, 284] width 41 height 8
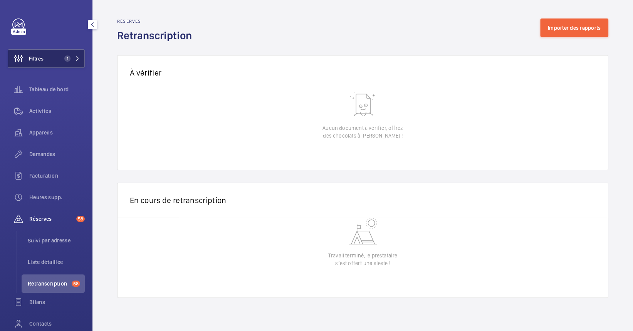
click at [65, 60] on span "1" at bounding box center [67, 59] width 6 height 6
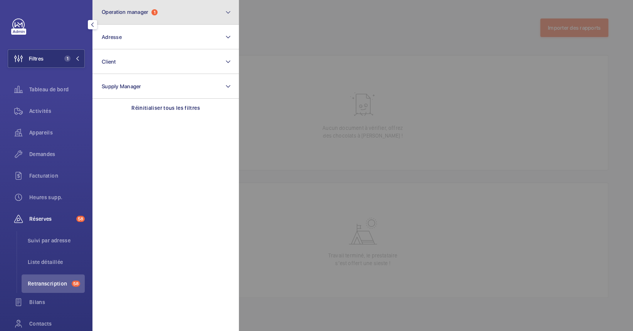
click at [150, 9] on span "Operation manager 1" at bounding box center [130, 12] width 56 height 7
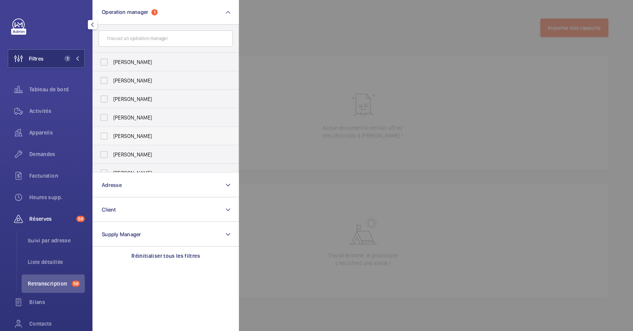
click at [147, 139] on span "[PERSON_NAME]" at bounding box center [166, 136] width 106 height 8
click at [112, 139] on input "[PERSON_NAME]" at bounding box center [103, 135] width 15 height 15
checkbox input "true"
click at [429, 180] on div at bounding box center [555, 165] width 633 height 331
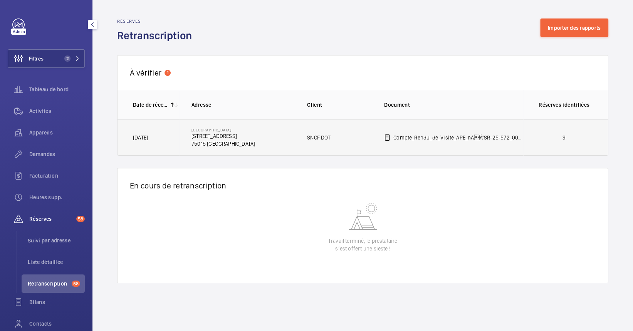
click at [288, 140] on td "Paris Montparnasse 17 BOULEVARD DE VAUGIRARD 75015 PARIS" at bounding box center [237, 137] width 116 height 36
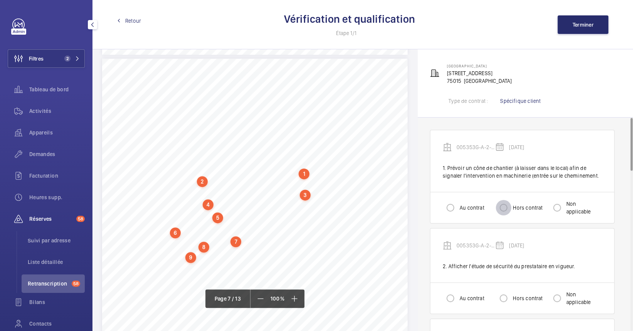
click at [505, 209] on input "Hors contrat" at bounding box center [503, 207] width 15 height 15
radio input "true"
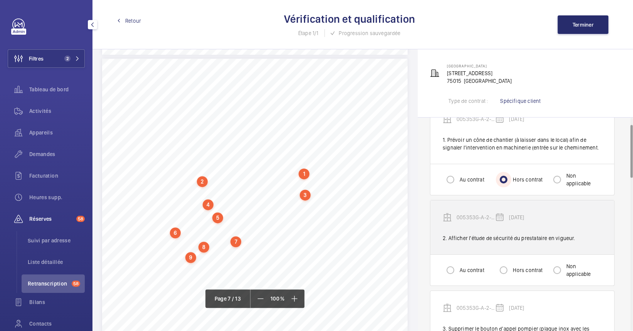
scroll to position [51, 0]
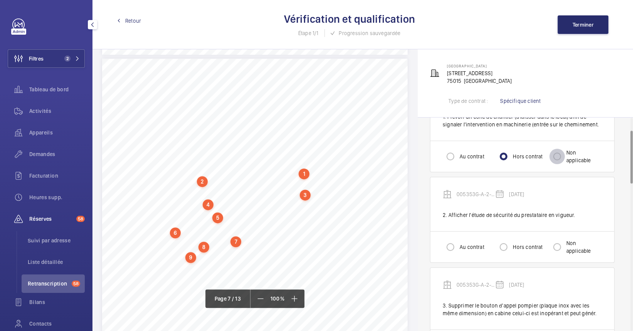
click at [560, 159] on input "Non applicable" at bounding box center [557, 156] width 15 height 15
radio input "true"
click at [450, 248] on input "Au contrat" at bounding box center [450, 246] width 15 height 15
radio input "true"
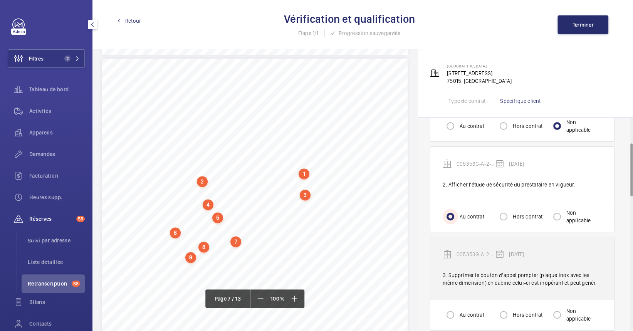
scroll to position [103, 0]
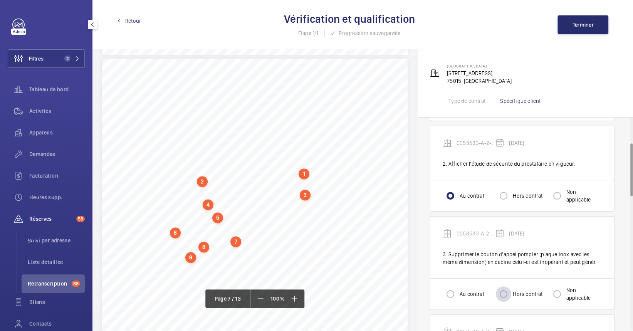
click at [512, 291] on div at bounding box center [504, 294] width 19 height 19
radio input "true"
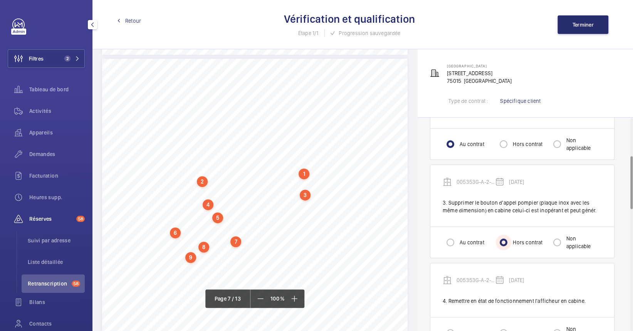
scroll to position [257, 0]
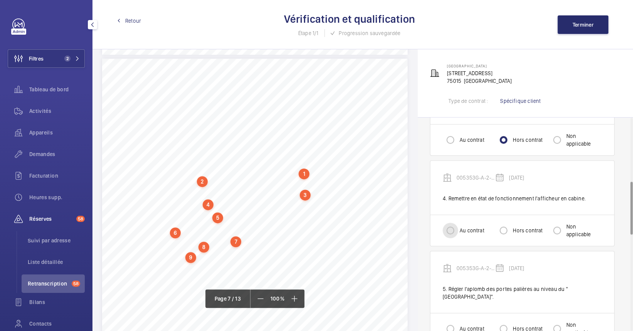
click at [447, 232] on input "Au contrat" at bounding box center [450, 230] width 15 height 15
radio input "true"
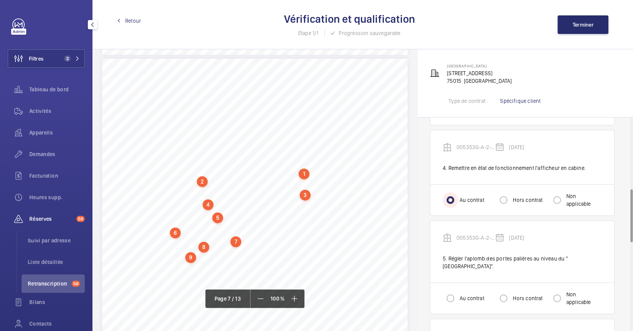
scroll to position [308, 0]
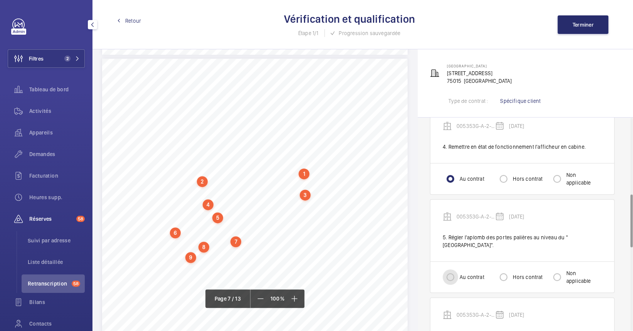
click at [453, 269] on input "Au contrat" at bounding box center [450, 276] width 15 height 15
radio input "true"
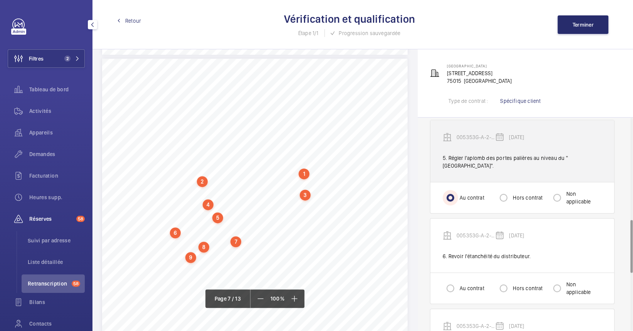
scroll to position [411, 0]
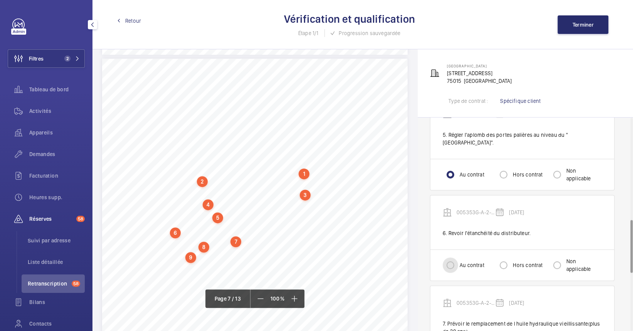
click at [456, 257] on input "Au contrat" at bounding box center [450, 264] width 15 height 15
radio input "true"
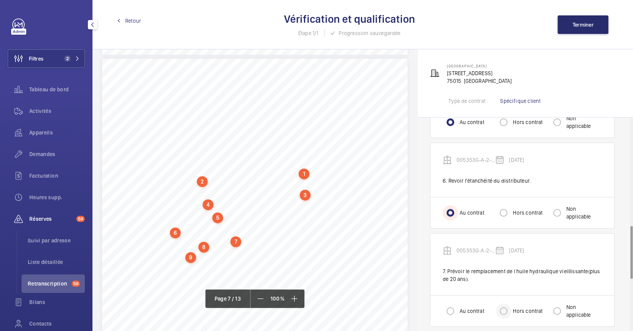
scroll to position [514, 0]
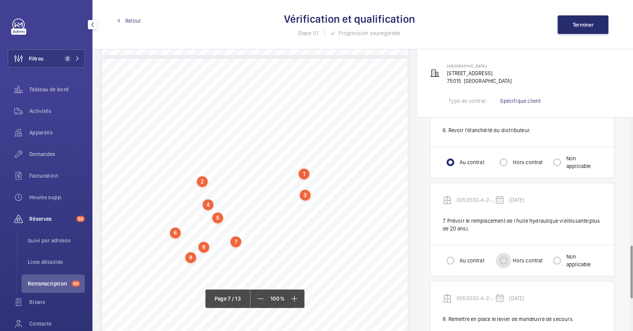
click at [507, 253] on input "Hors contrat" at bounding box center [503, 260] width 15 height 15
radio input "true"
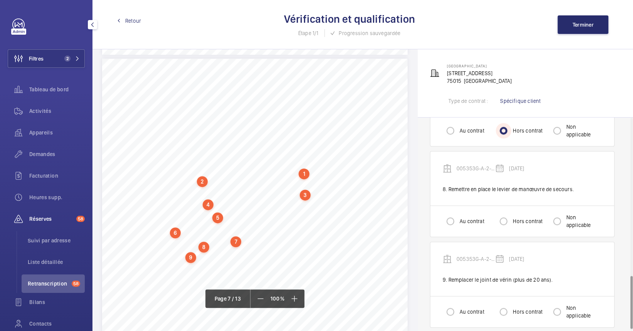
scroll to position [592, 0]
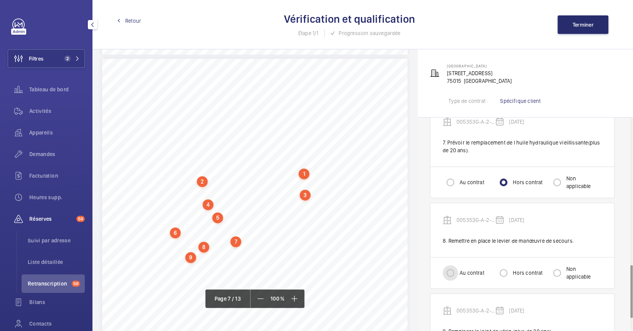
click at [454, 265] on input "Au contrat" at bounding box center [450, 272] width 15 height 15
radio input "true"
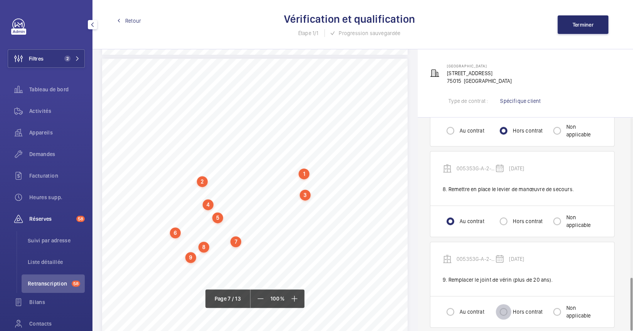
click at [500, 304] on input "Hors contrat" at bounding box center [503, 311] width 15 height 15
radio input "true"
click at [586, 31] on button "Terminer" at bounding box center [583, 24] width 51 height 19
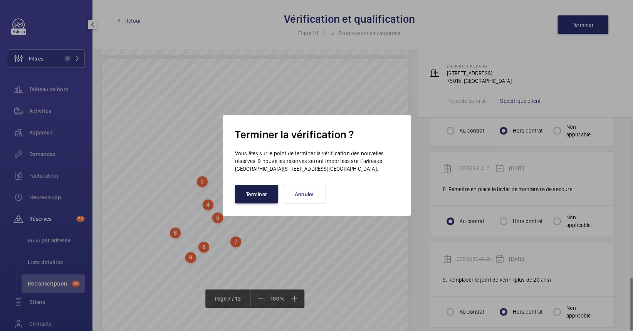
click at [252, 197] on button "Terminer" at bounding box center [256, 194] width 43 height 19
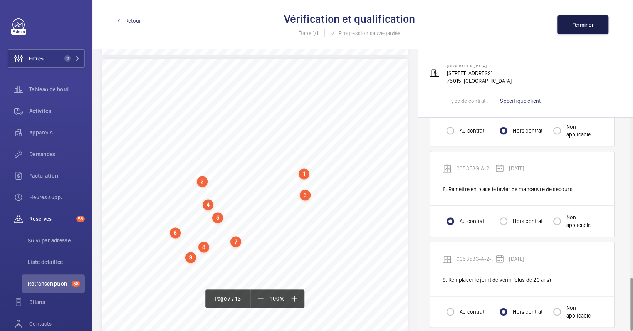
click at [579, 23] on span "Terminer" at bounding box center [583, 25] width 21 height 6
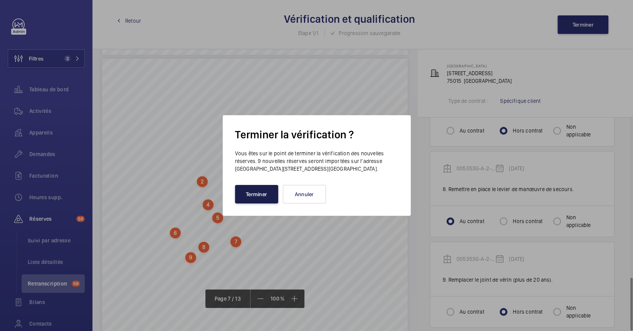
click at [266, 190] on button "Terminer" at bounding box center [256, 194] width 43 height 19
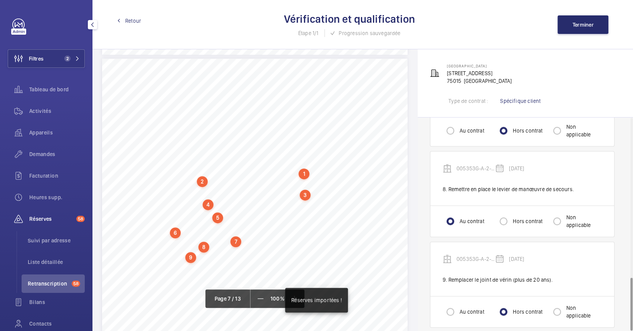
click at [61, 217] on span "Réserves" at bounding box center [51, 219] width 44 height 8
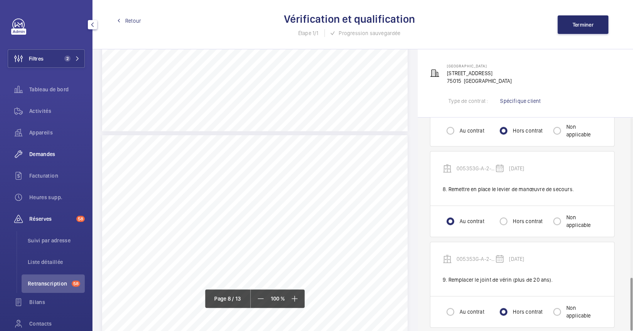
click at [39, 154] on span "Demandes" at bounding box center [57, 154] width 56 height 8
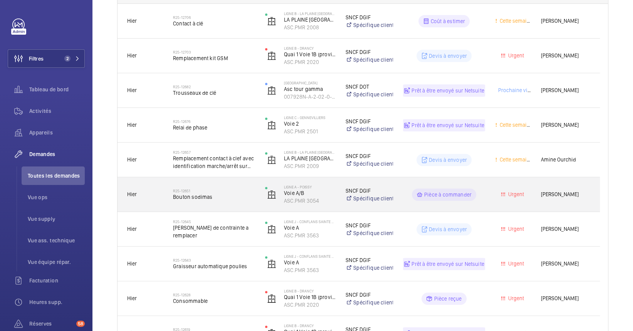
scroll to position [154, 0]
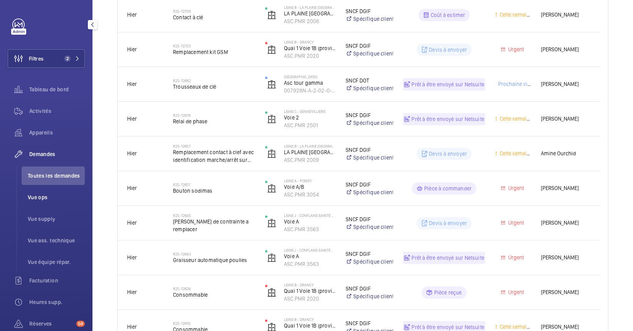
click at [45, 198] on span "Vue ops" at bounding box center [56, 198] width 57 height 8
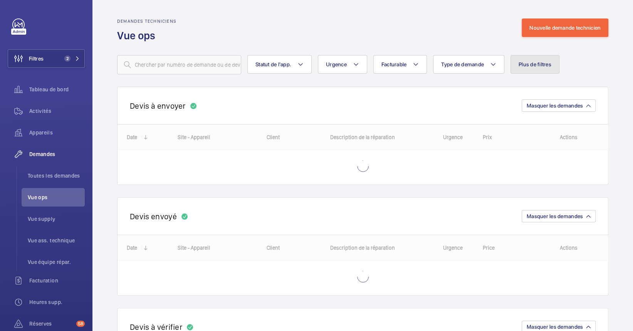
click at [533, 66] on span "Plus de filtres" at bounding box center [535, 64] width 33 height 6
click at [325, 22] on div "Demandes techniciens Vue ops Nouvelle demande technicien" at bounding box center [362, 31] width 491 height 24
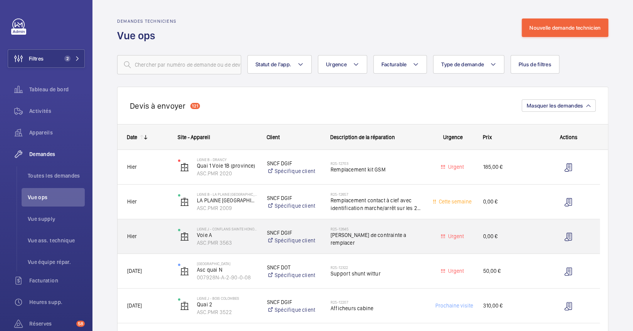
click at [401, 247] on div "R25-12645 [PERSON_NAME] de contrainte a remplacer" at bounding box center [377, 237] width 92 height 22
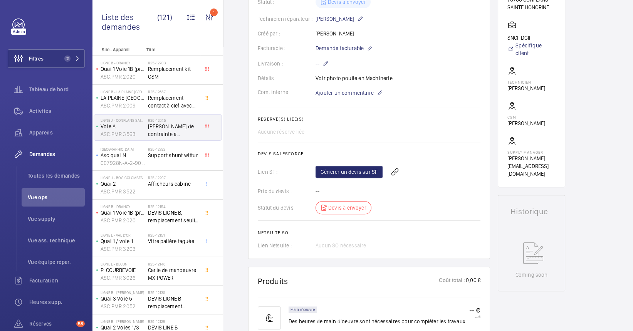
scroll to position [360, 0]
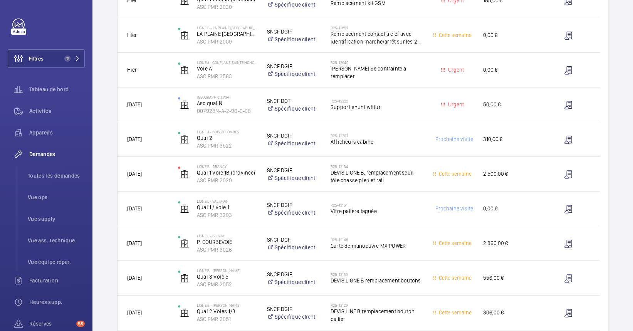
scroll to position [257, 0]
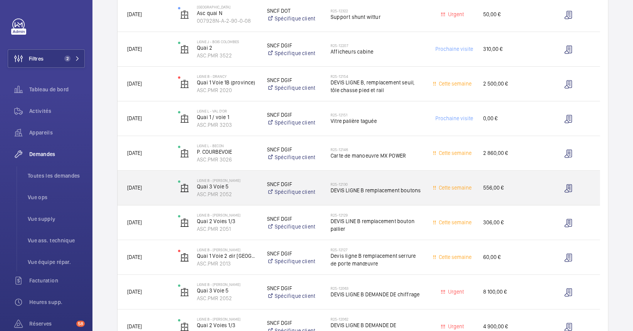
click at [241, 200] on div "LIGNE B - MITRY CLAYE Quai 3 Voie 5 ASC.PMR 2052" at bounding box center [213, 188] width 88 height 32
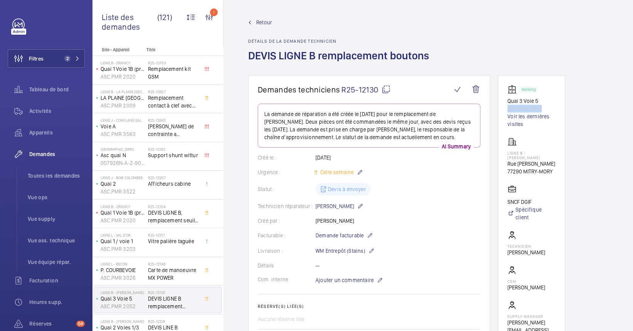
drag, startPoint x: 550, startPoint y: 106, endPoint x: 505, endPoint y: 110, distance: 44.9
click at [505, 110] on wm-front-card "Working Quai 3 Voie 5 ASC.PMR 2052 Voir les dernières visites LIGNE B - MITRY C…" at bounding box center [531, 213] width 67 height 276
drag, startPoint x: 505, startPoint y: 110, endPoint x: 510, endPoint y: 108, distance: 5.5
copy p "ASC.PMR 2052"
click at [50, 131] on span "Appareils" at bounding box center [57, 133] width 56 height 8
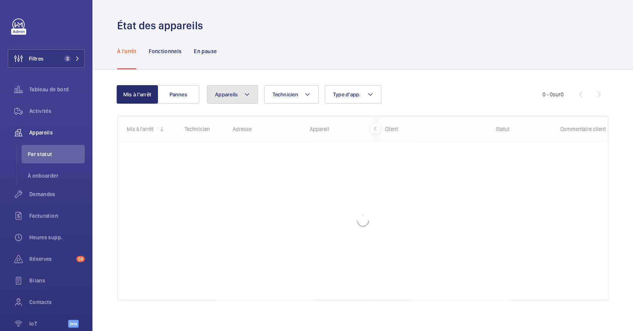
click at [231, 96] on span "Appareils" at bounding box center [226, 94] width 23 height 6
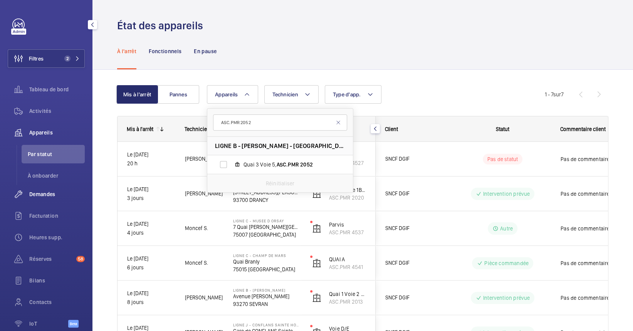
type input "ASC.PMR 2052"
click at [46, 194] on span "Demandes" at bounding box center [57, 194] width 56 height 8
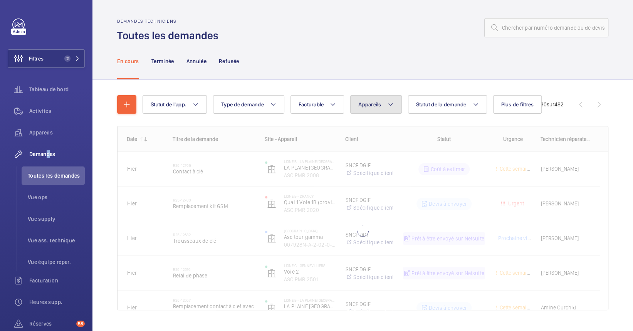
click at [362, 100] on button "Appareils" at bounding box center [375, 104] width 51 height 19
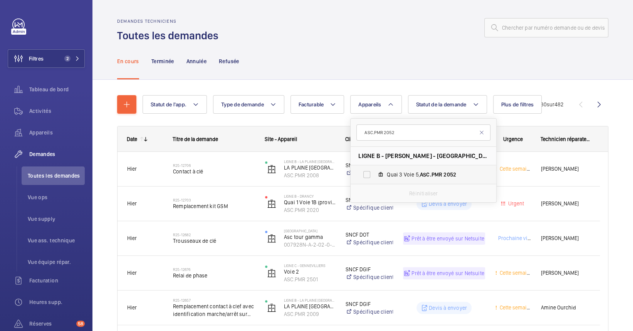
type input "ASC.PMR 2052"
click at [416, 177] on span "Quai 3 Voie 5, ASC.PMR 2052" at bounding box center [431, 175] width 89 height 8
click at [375, 177] on input "Quai 3 Voie 5, ASC.PMR 2052" at bounding box center [366, 174] width 15 height 15
checkbox input "true"
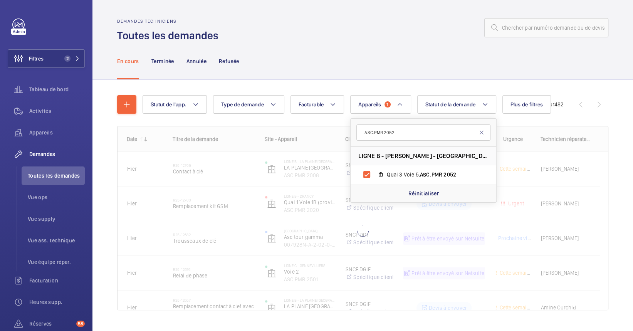
click at [352, 67] on div "En cours Terminée Annulée Refusée" at bounding box center [362, 61] width 491 height 37
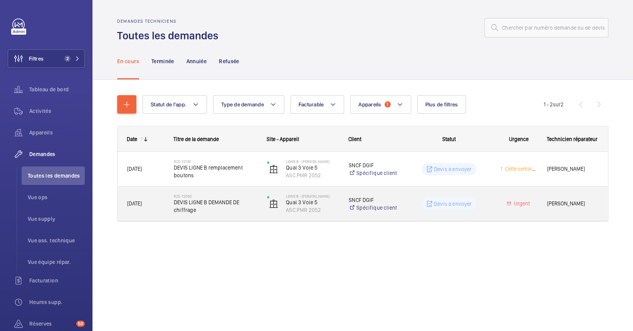
click at [189, 215] on div "R25-12063 DEVIS LIGNE B DEMANDE DE chiffrage" at bounding box center [215, 204] width 83 height 22
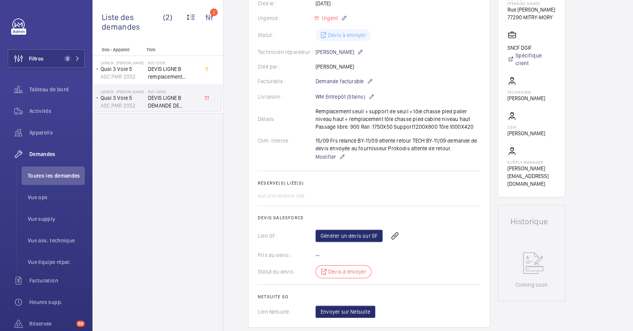
scroll to position [205, 0]
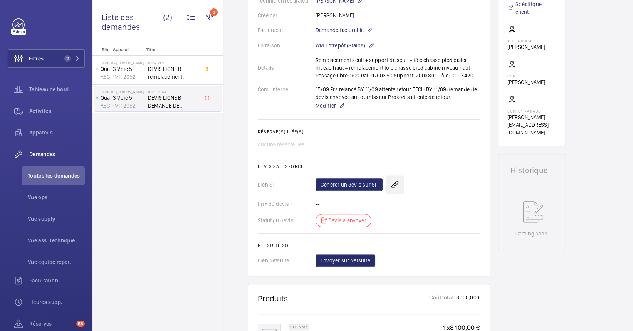
click at [387, 182] on wm-front-icon-button at bounding box center [395, 184] width 19 height 19
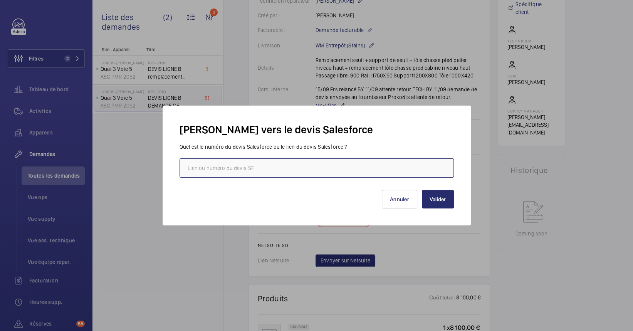
click at [342, 168] on input "text" at bounding box center [317, 167] width 274 height 19
paste input "https://wemaintain.lightning.force.com/lightning/r/Quote/0Q0SZ000008r6sI0AQ/view"
type input "https://wemaintain.lightning.force.com/lightning/r/Quote/0Q0SZ000008r6sI0AQ/view"
click at [447, 200] on button "Valider" at bounding box center [438, 199] width 32 height 19
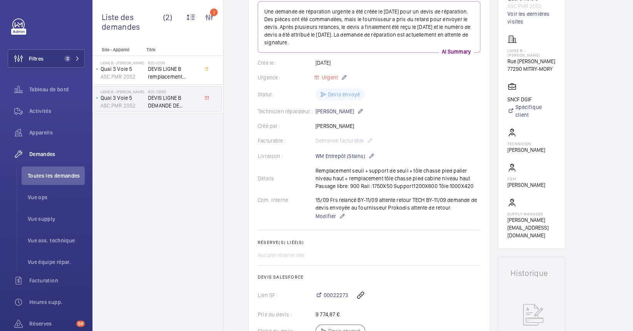
scroll to position [0, 0]
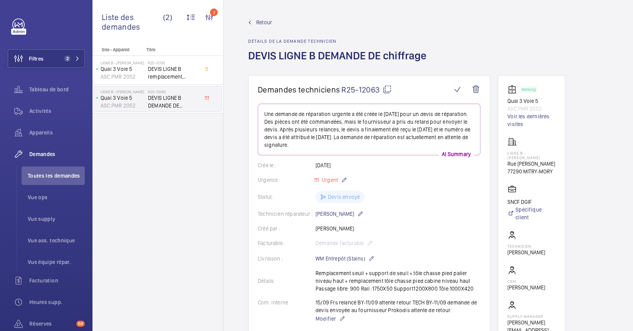
drag, startPoint x: 270, startPoint y: 8, endPoint x: 271, endPoint y: 58, distance: 50.5
click at [271, 58] on h1 "DEVIS LIGNE B DEMANDE DE chiffrage" at bounding box center [339, 62] width 183 height 27
click at [161, 66] on span "DEVIS LIGNE B remplacement boutons" at bounding box center [173, 72] width 51 height 15
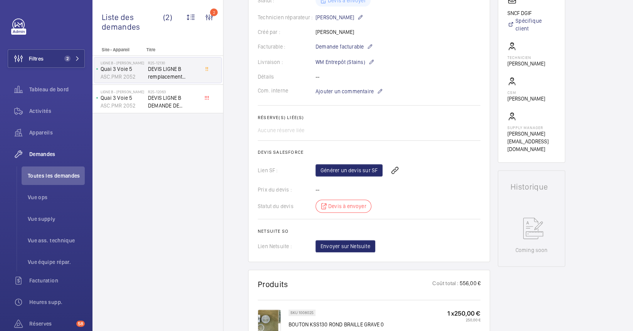
scroll to position [205, 0]
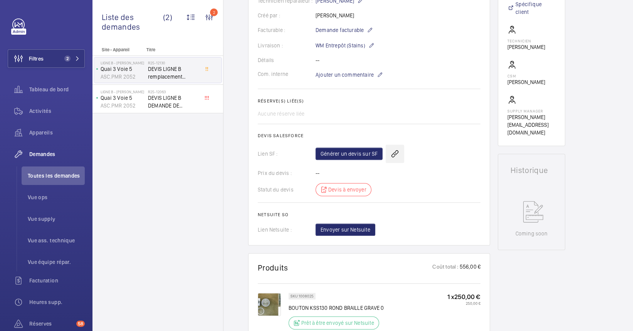
click at [392, 156] on wm-front-icon-button at bounding box center [395, 154] width 19 height 19
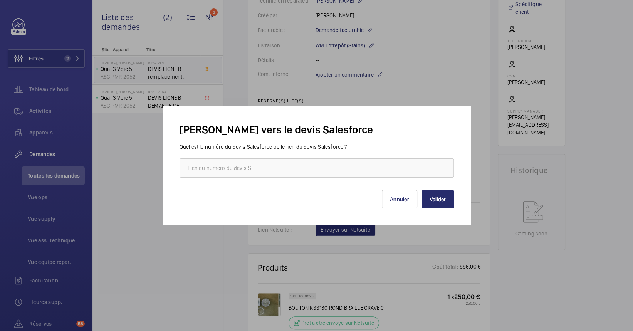
click at [296, 156] on div "Quel est le numéro du devis Salesforce ou le lien du devis Salesforce ?" at bounding box center [317, 160] width 274 height 35
click at [298, 164] on input "text" at bounding box center [317, 167] width 274 height 19
paste input "https://wemaintain.lightning.force.com/lightning/r/Quote/0Q0SZ000008r6sI0AQ/view"
type input "https://wemaintain.lightning.force.com/lightning/r/Quote/0Q0SZ000008r6sI0AQ/view"
click at [442, 198] on button "Valider" at bounding box center [438, 199] width 32 height 19
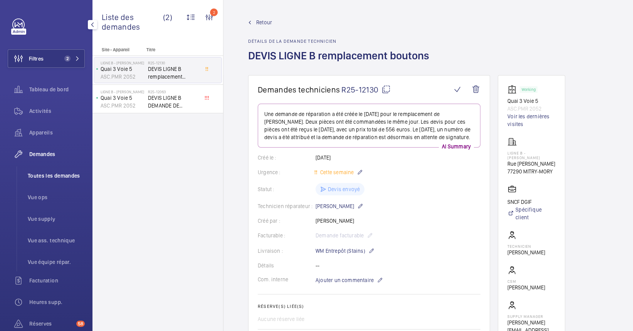
click at [58, 178] on span "Toutes les demandes" at bounding box center [56, 176] width 57 height 8
